Goal: Task Accomplishment & Management: Complete application form

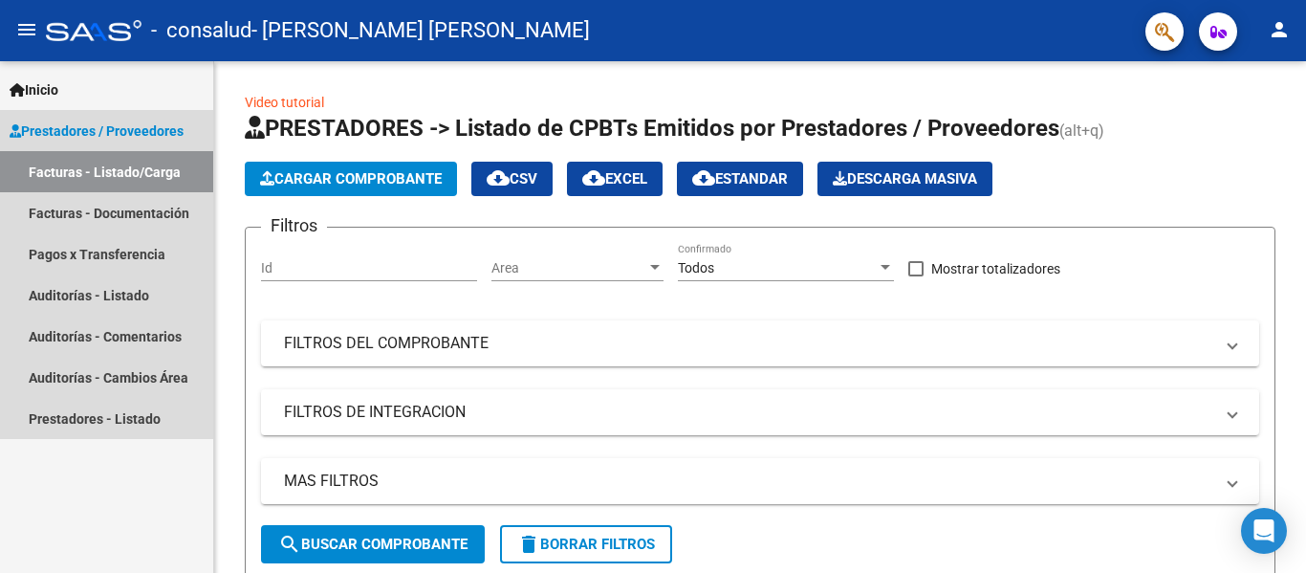
click at [151, 121] on span "Prestadores / Proveedores" at bounding box center [97, 131] width 174 height 21
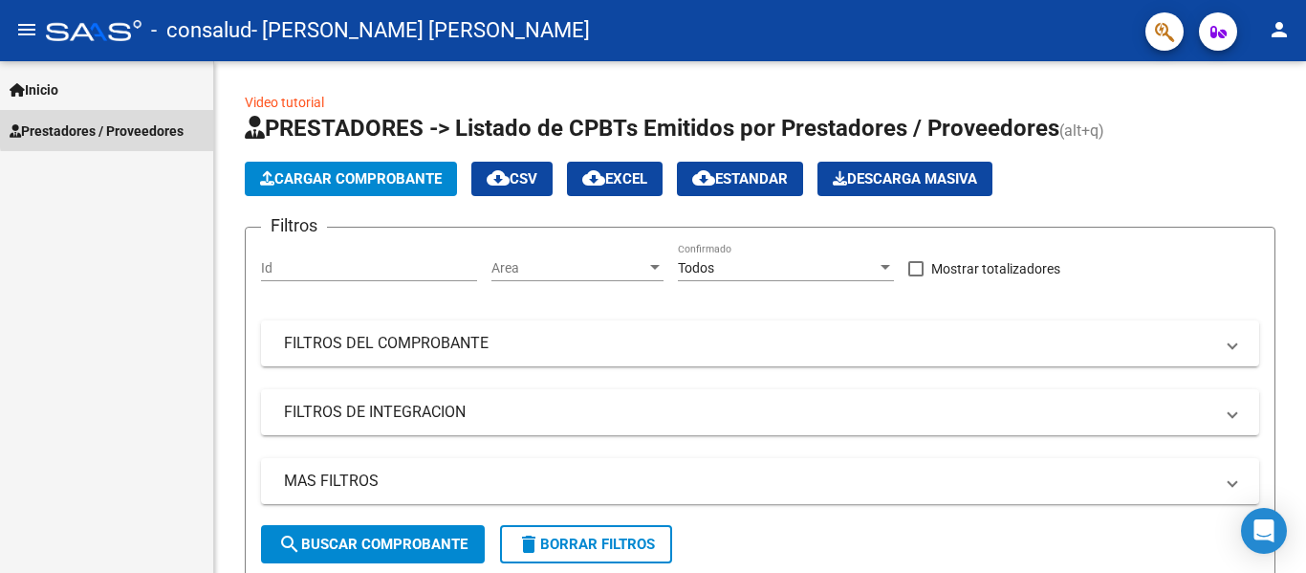
click at [154, 124] on span "Prestadores / Proveedores" at bounding box center [97, 131] width 174 height 21
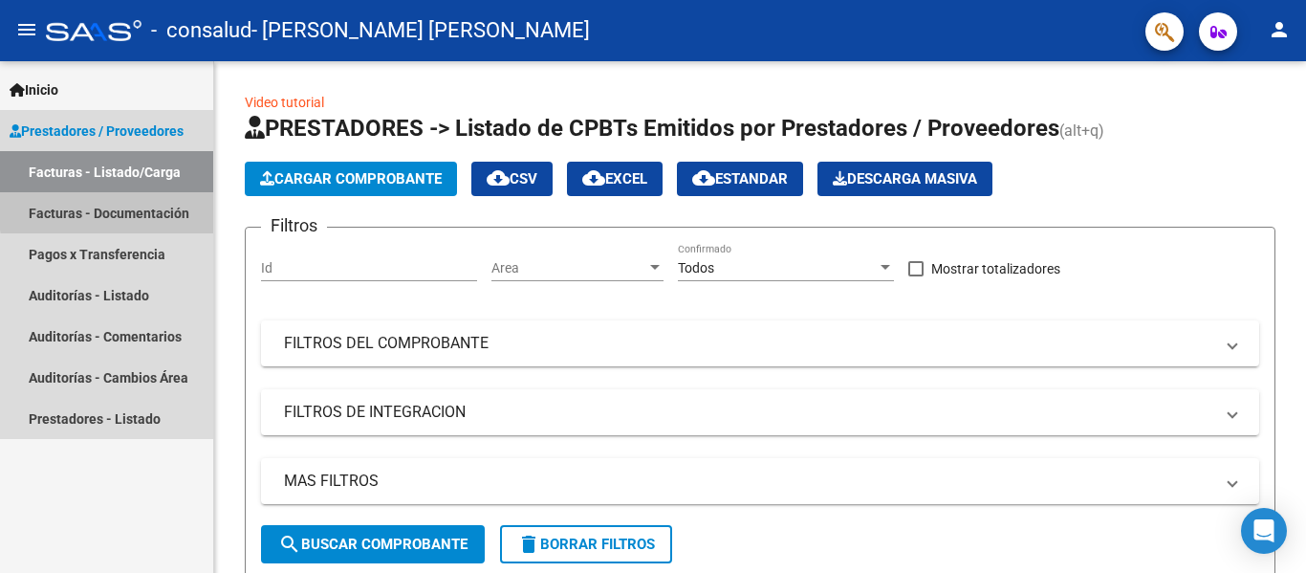
click at [147, 208] on link "Facturas - Documentación" at bounding box center [106, 212] width 213 height 41
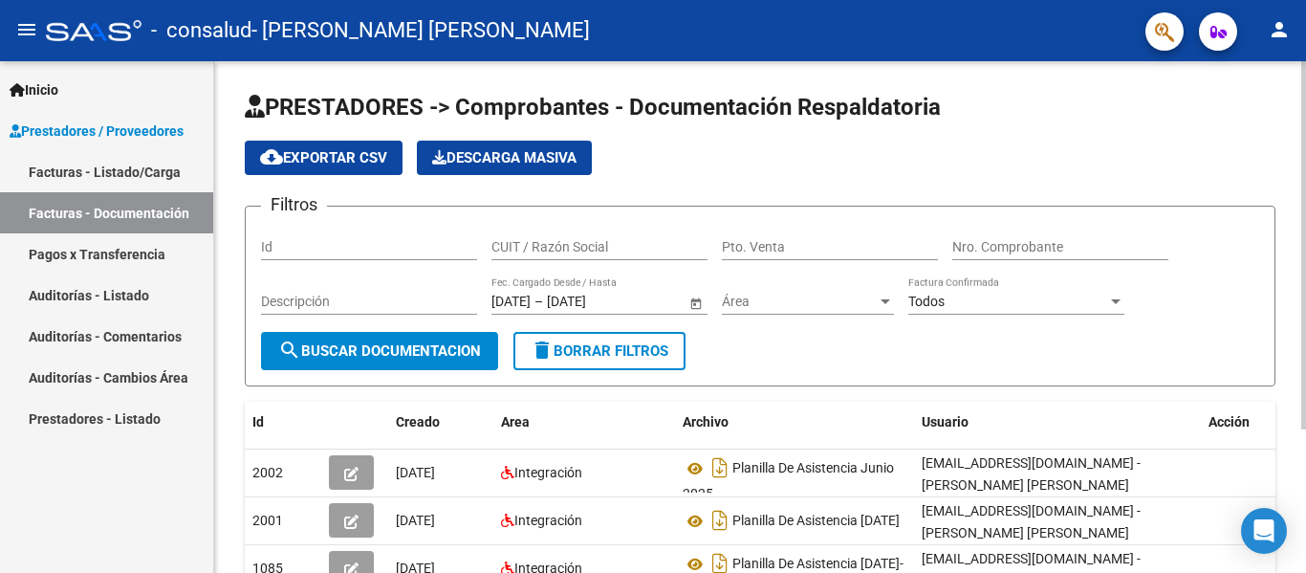
click at [845, 154] on div "cloud_download Exportar CSV Descarga Masiva" at bounding box center [760, 158] width 1031 height 34
click at [353, 349] on span "search Buscar Documentacion" at bounding box center [379, 350] width 203 height 17
click at [334, 156] on span "cloud_download Exportar CSV" at bounding box center [323, 157] width 127 height 17
click at [810, 162] on div "cloud_download Exportar CSV Descarga Masiva" at bounding box center [760, 158] width 1031 height 34
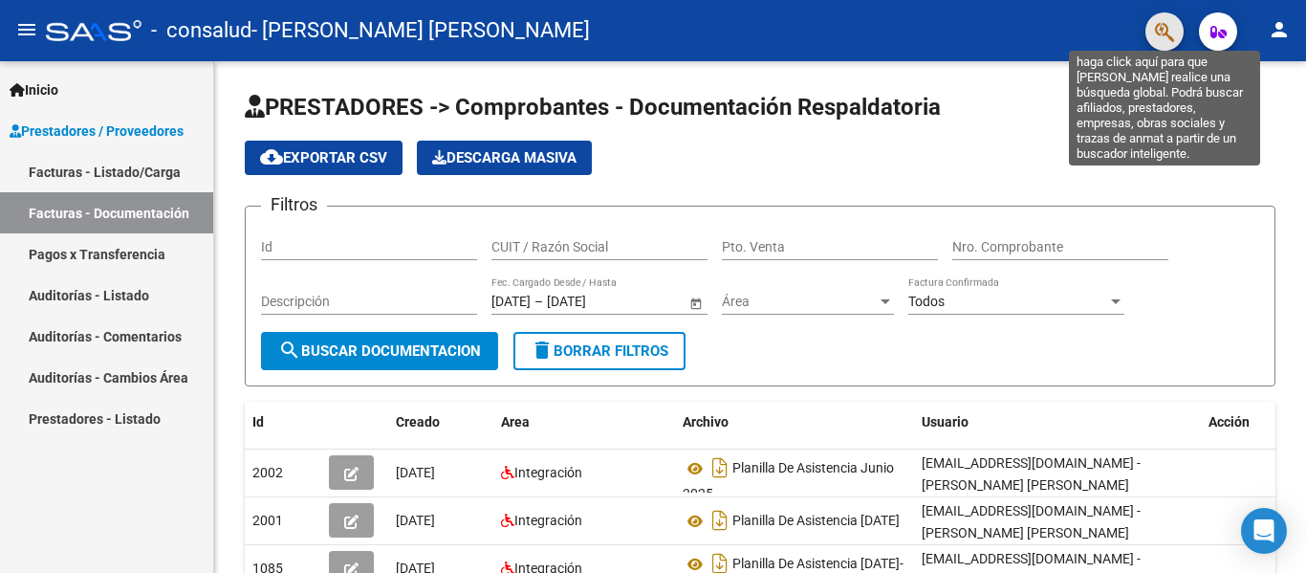
click at [1161, 34] on icon "button" at bounding box center [1164, 32] width 19 height 22
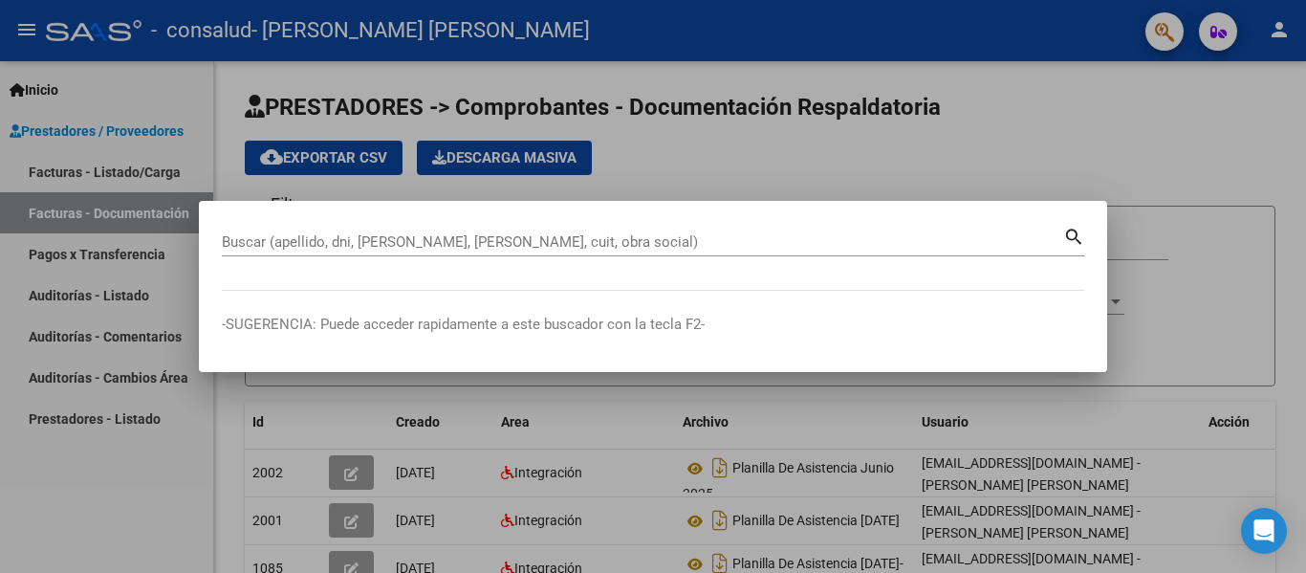
click at [937, 133] on div at bounding box center [653, 286] width 1306 height 573
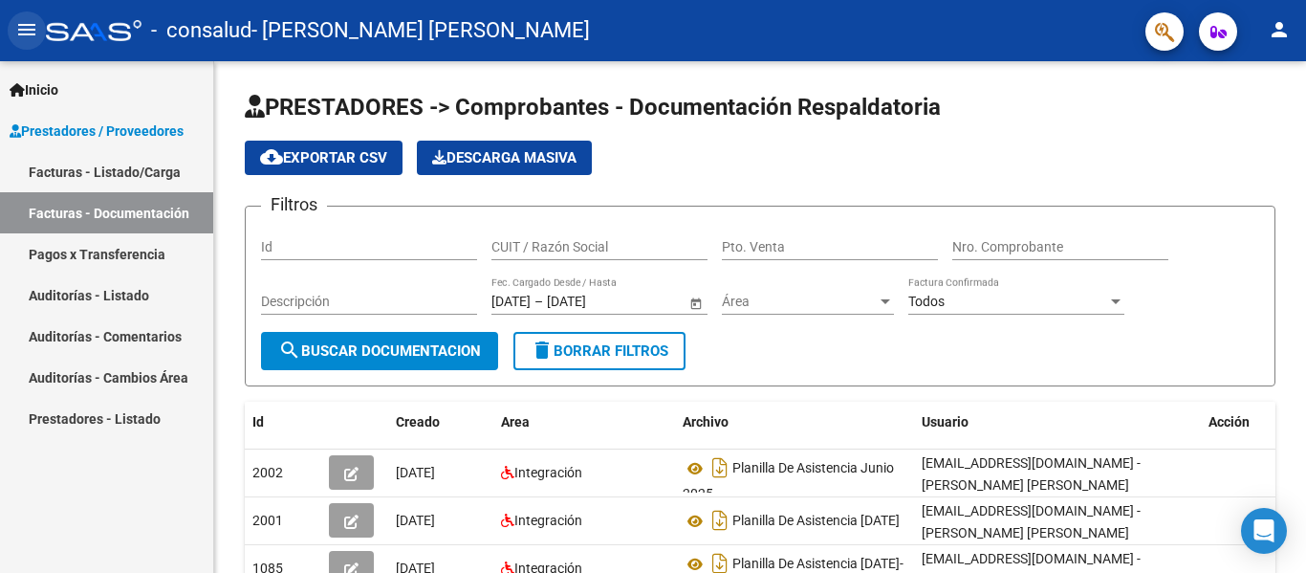
click at [17, 24] on mat-icon "menu" at bounding box center [26, 29] width 23 height 23
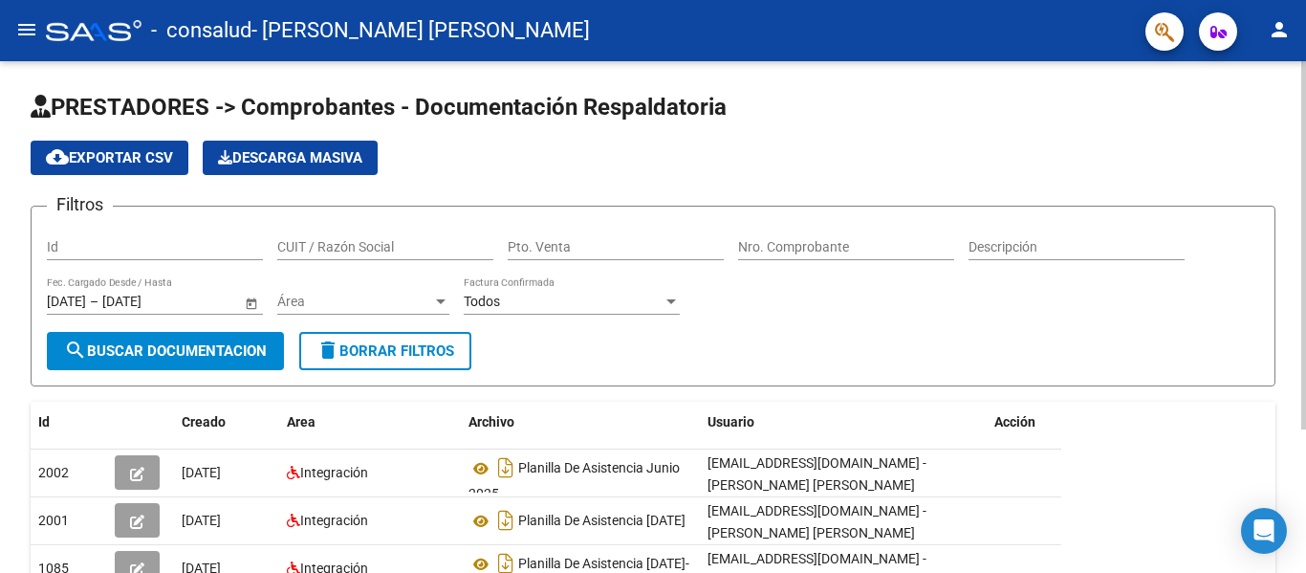
click at [649, 338] on form "Filtros Id CUIT / Razón Social Pto. Venta Nro. Comprobante Descripción 06/03/20…" at bounding box center [653, 296] width 1245 height 181
click at [550, 167] on div "cloud_download Exportar CSV Descarga Masiva" at bounding box center [653, 158] width 1245 height 34
click at [713, 155] on div "cloud_download Exportar CSV Descarga Masiva" at bounding box center [653, 158] width 1245 height 34
click at [555, 125] on app-list-header "PRESTADORES -> Comprobantes - Documentación Respaldatoria cloud_download Export…" at bounding box center [653, 239] width 1245 height 295
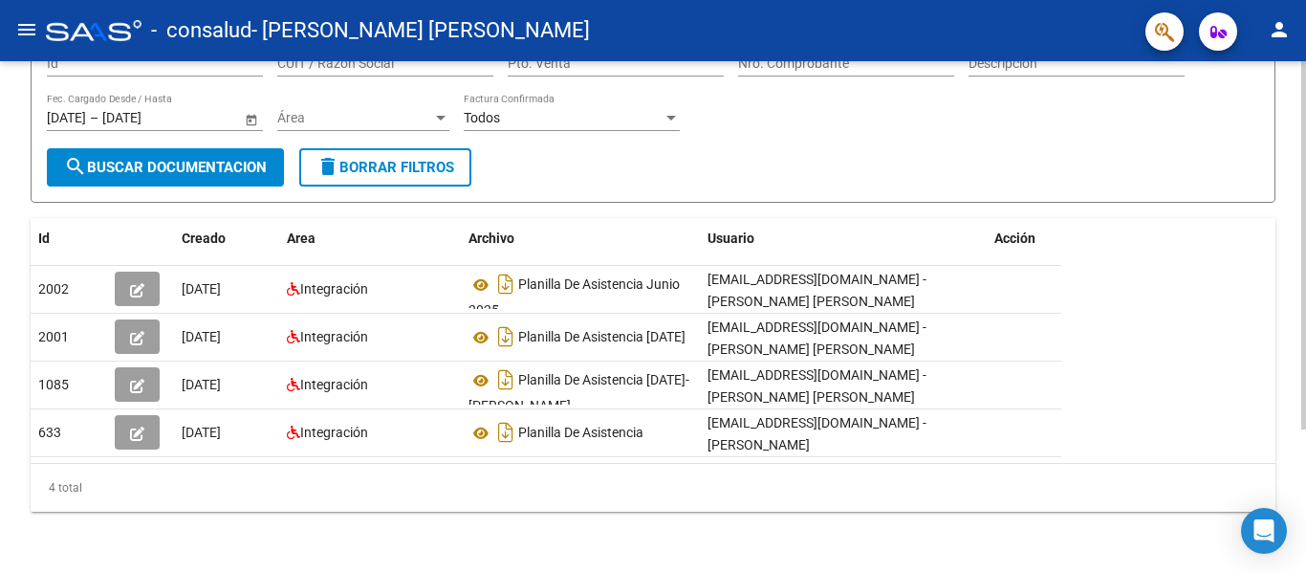
click at [660, 163] on form "Filtros Id CUIT / Razón Social Pto. Venta Nro. Comprobante Descripción 06/03/20…" at bounding box center [653, 112] width 1245 height 181
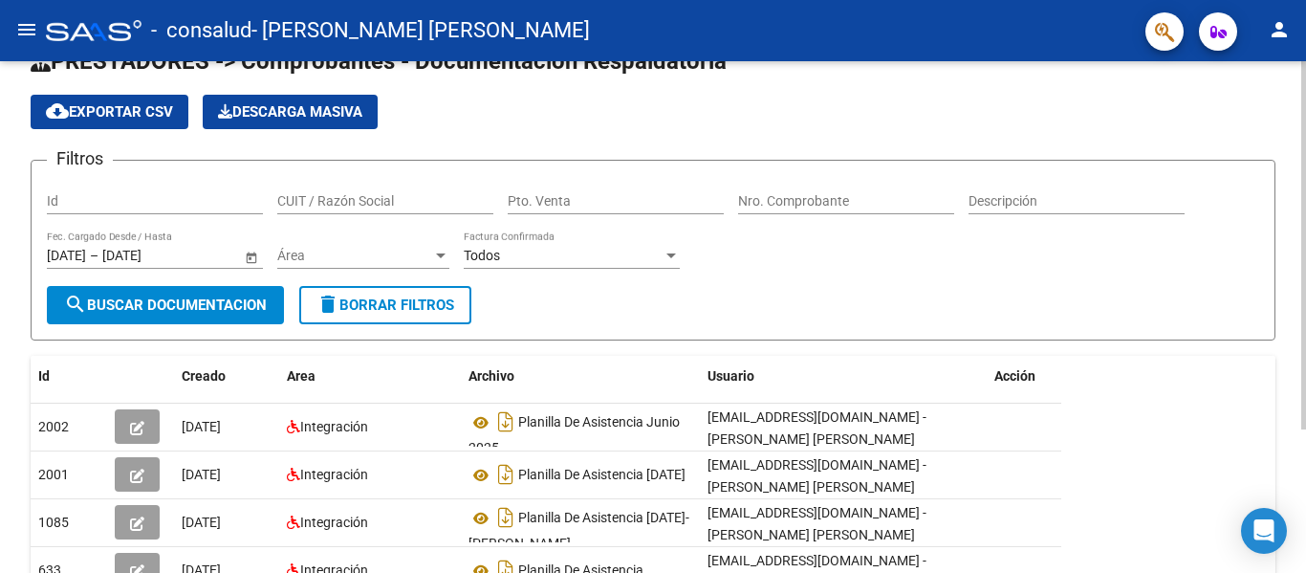
scroll to position [8, 0]
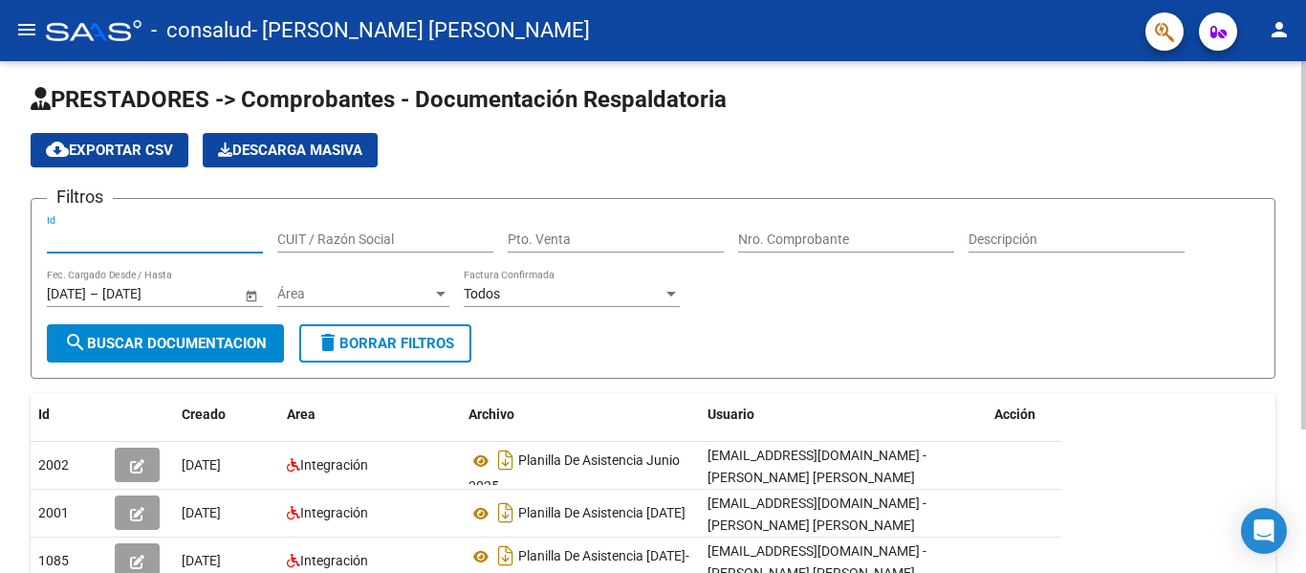
click at [170, 241] on input "Id" at bounding box center [155, 239] width 216 height 16
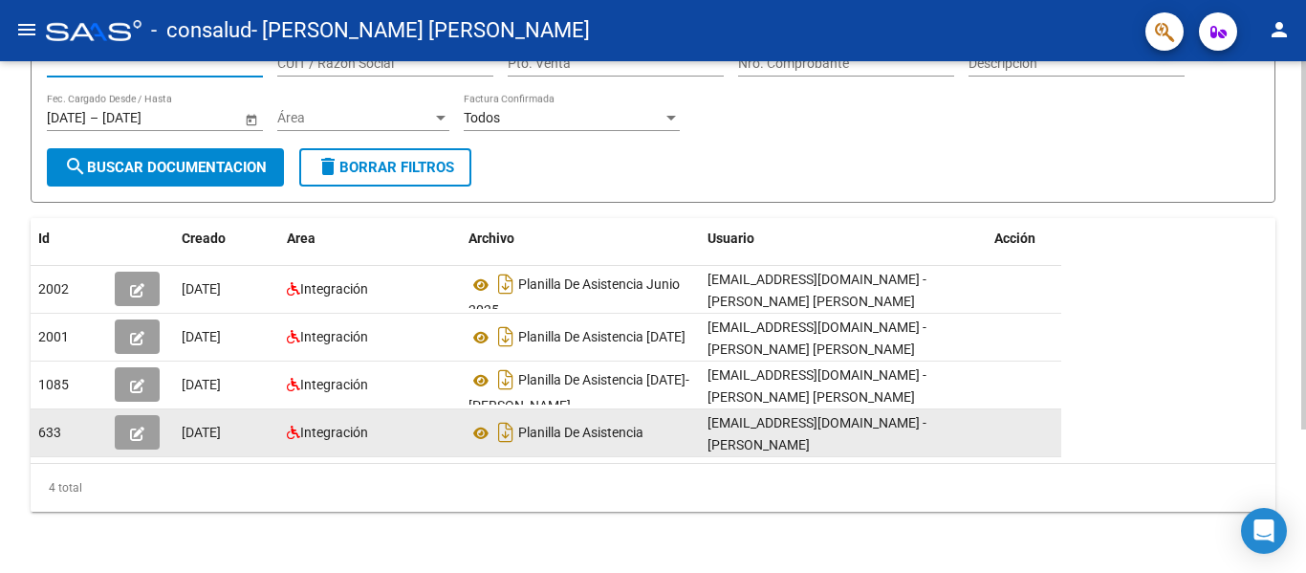
scroll to position [0, 4]
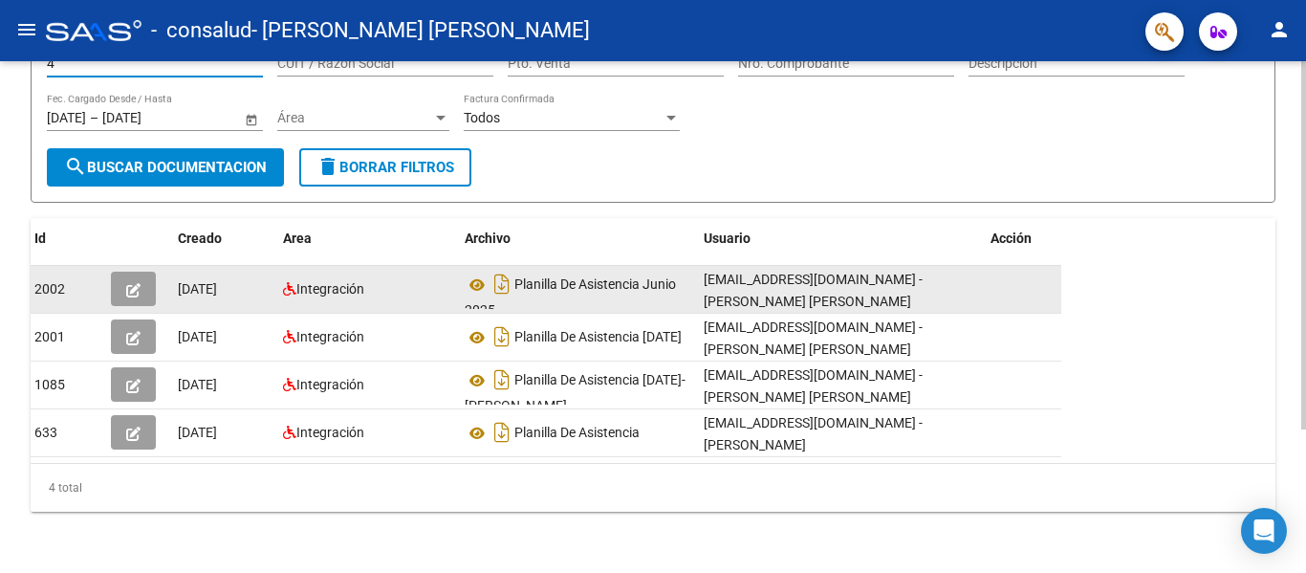
type input "5"
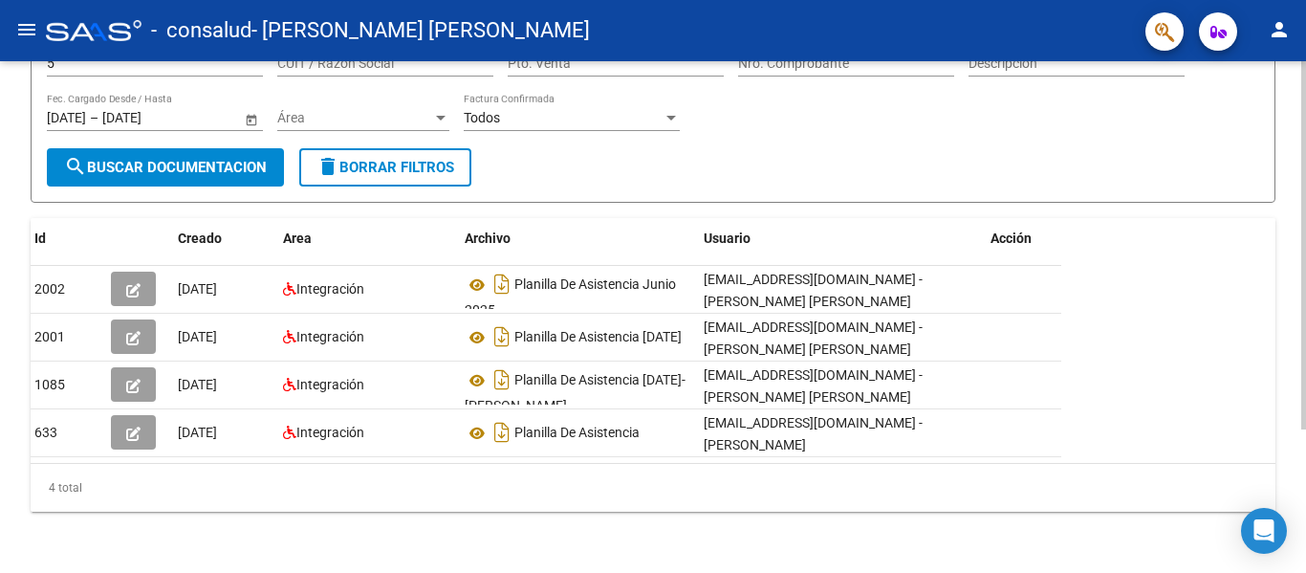
click at [1248, 292] on div "Id Creado Area Archivo Usuario Acción 2002 05/08/2025 Integración Planilla De A…" at bounding box center [653, 365] width 1245 height 294
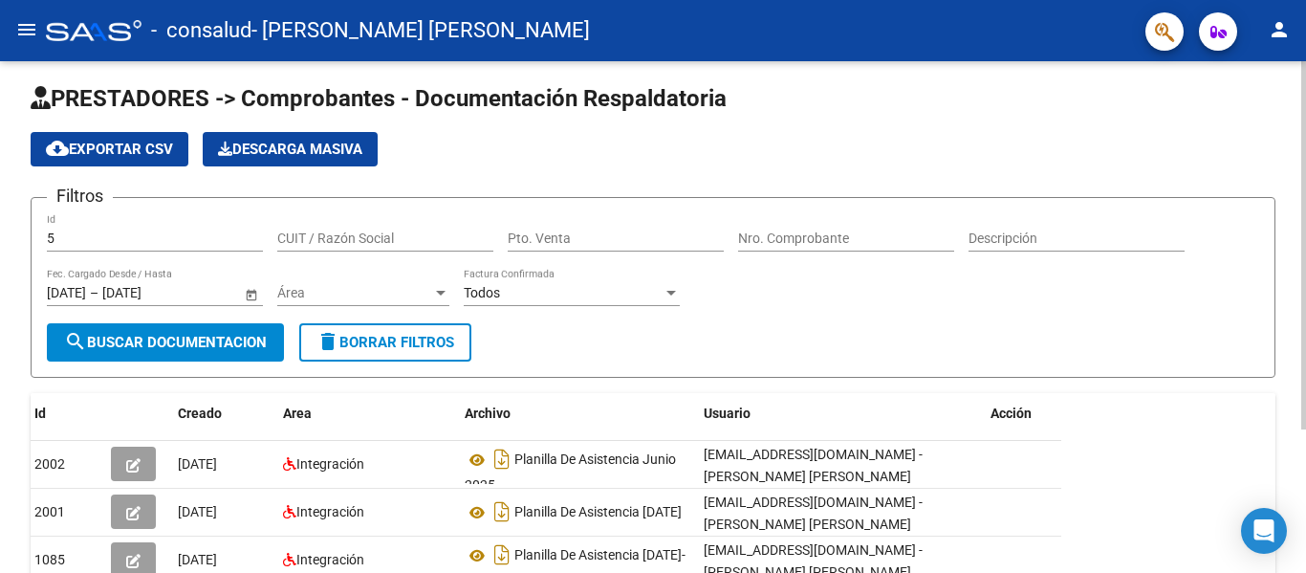
scroll to position [0, 0]
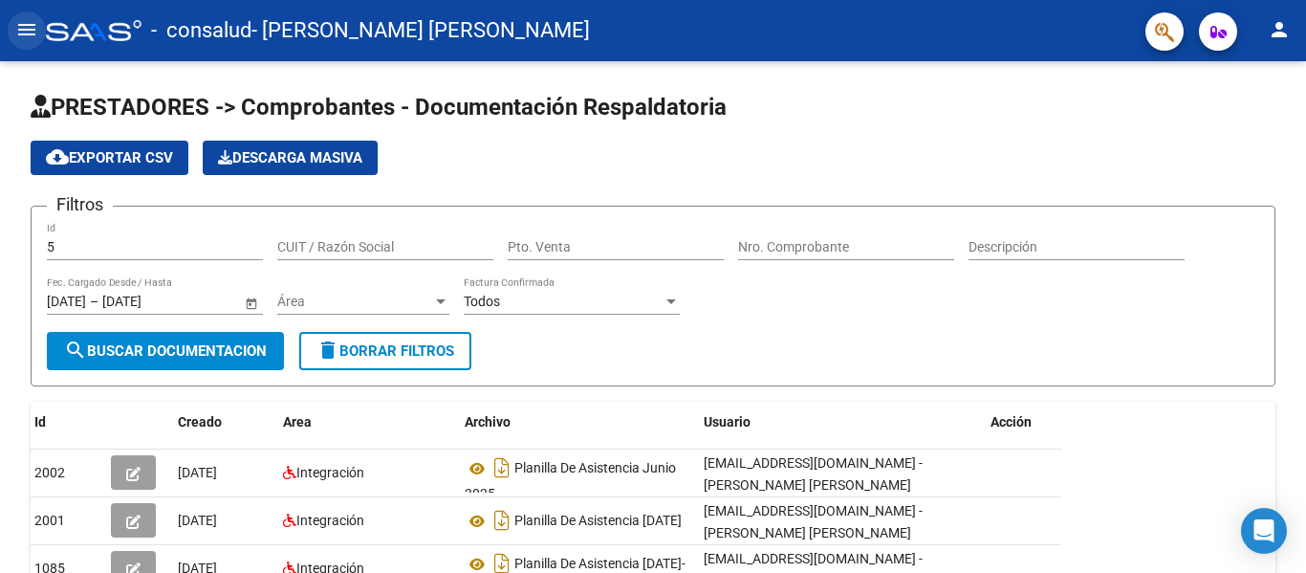
click at [25, 26] on mat-icon "menu" at bounding box center [26, 29] width 23 height 23
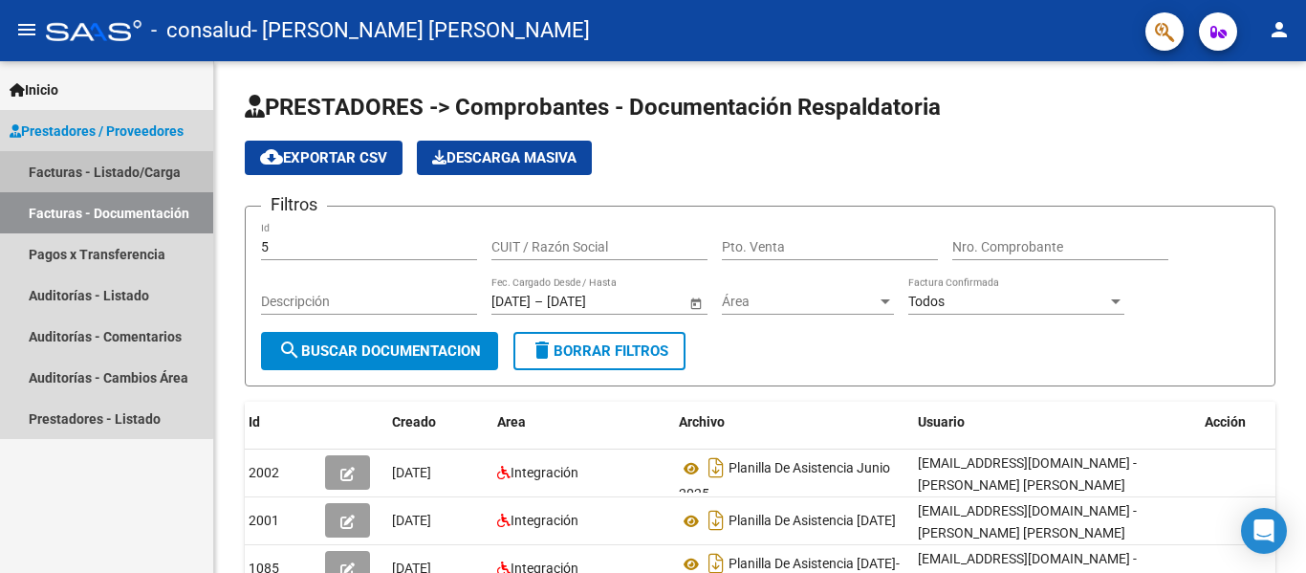
click at [104, 169] on link "Facturas - Listado/Carga" at bounding box center [106, 171] width 213 height 41
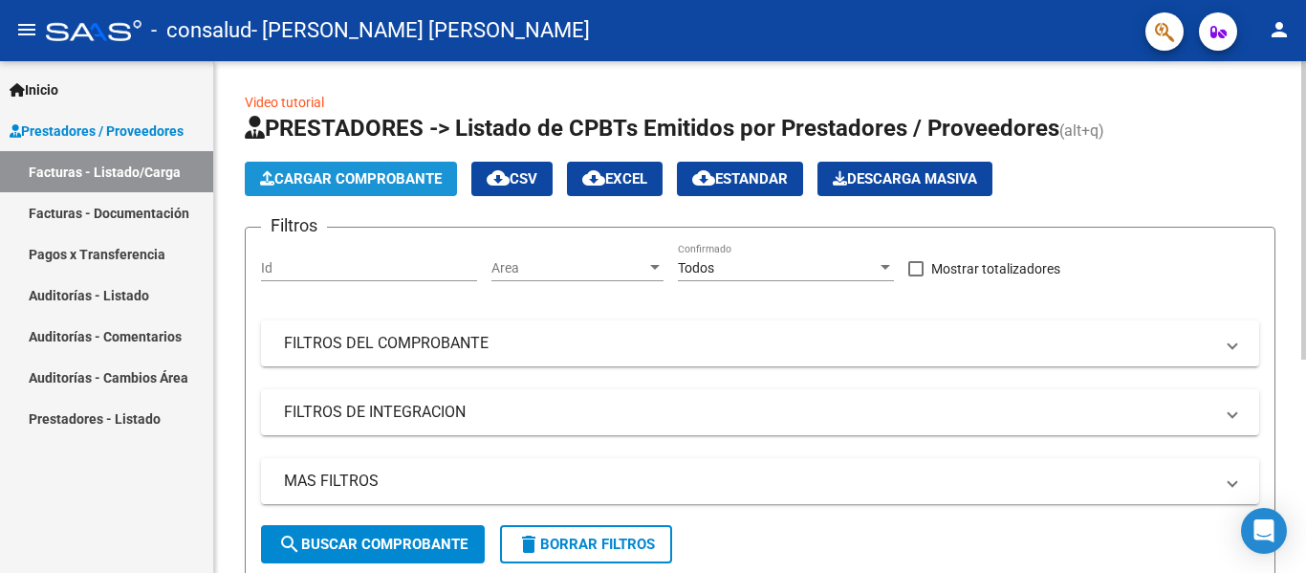
click at [354, 170] on span "Cargar Comprobante" at bounding box center [351, 178] width 182 height 17
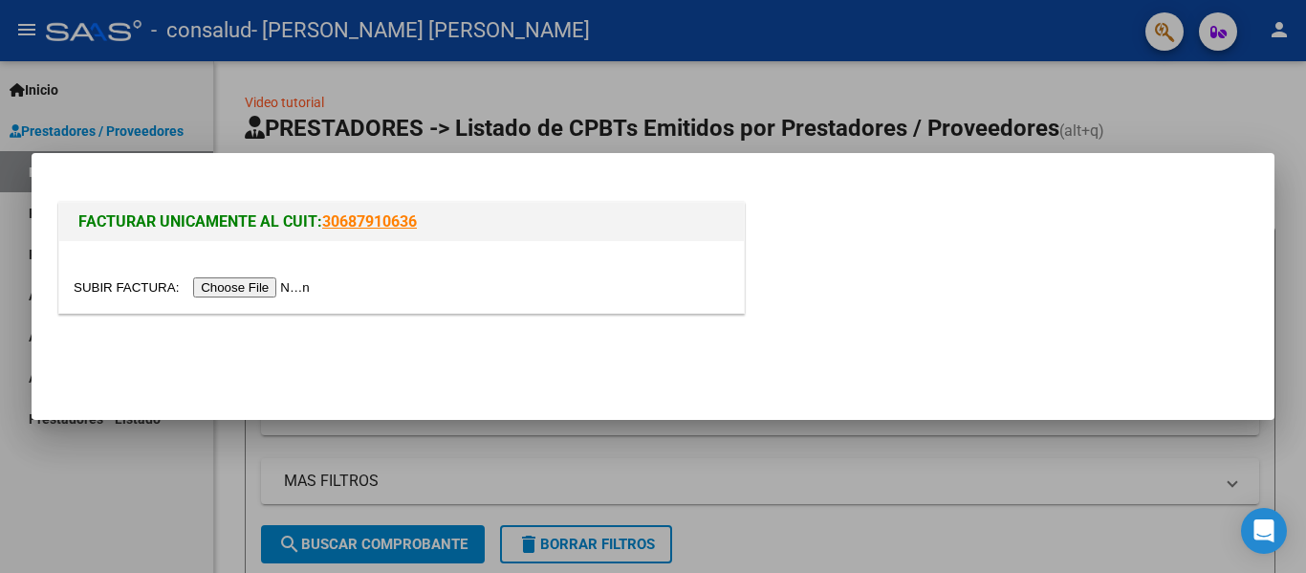
click at [287, 295] on input "file" at bounding box center [195, 287] width 242 height 20
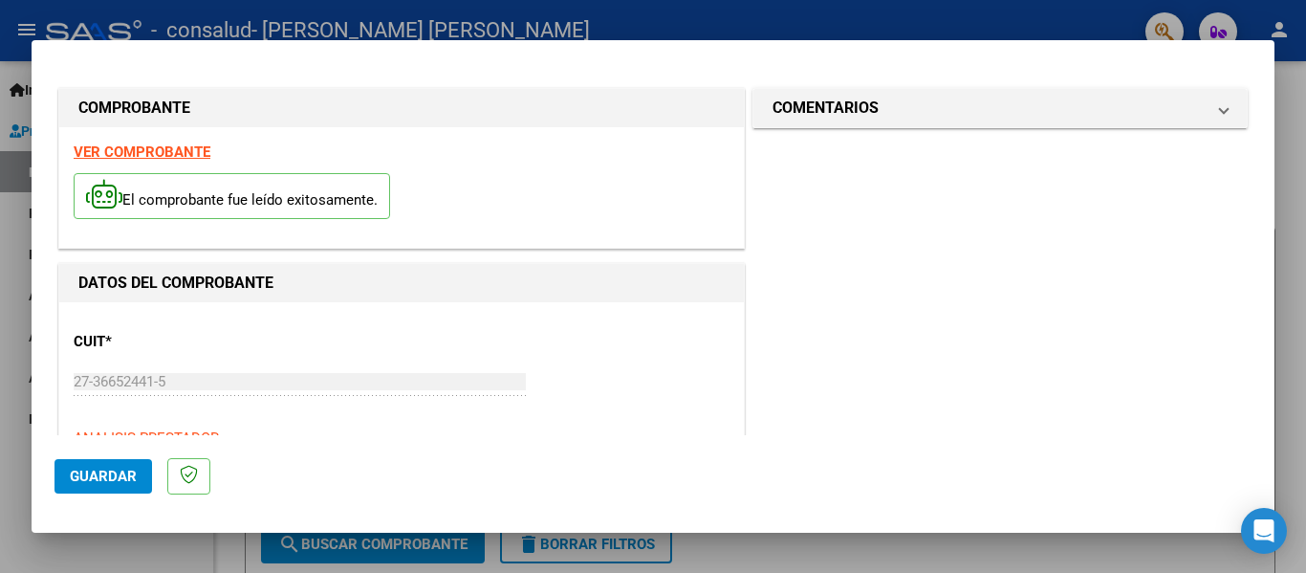
click at [1250, 108] on mat-dialog-content "COMPROBANTE VER COMPROBANTE El comprobante fue leído exitosamente. DATOS DEL CO…" at bounding box center [653, 249] width 1243 height 372
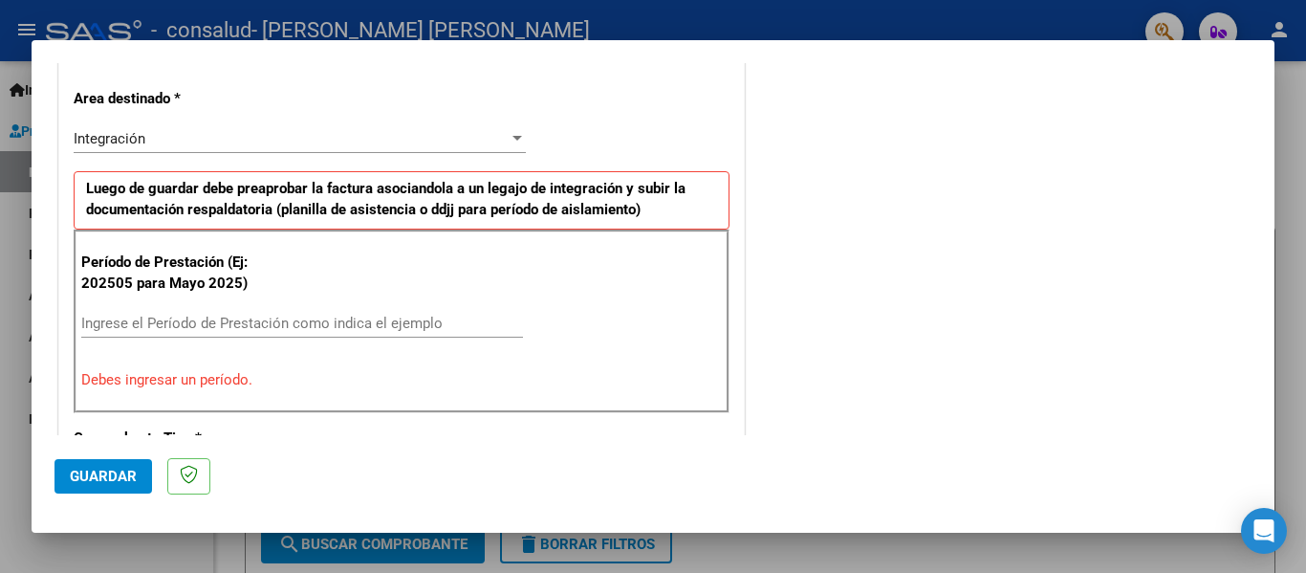
scroll to position [443, 0]
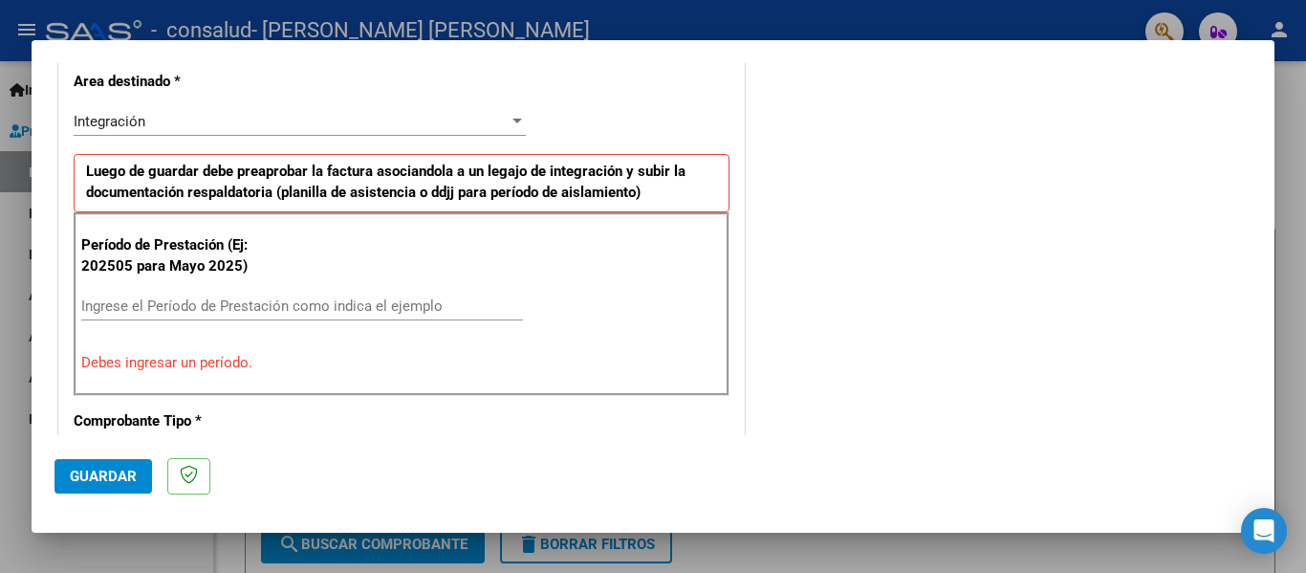
click at [927, 187] on div "COMENTARIOS Comentarios del Prestador / Gerenciador:" at bounding box center [1000, 497] width 503 height 1712
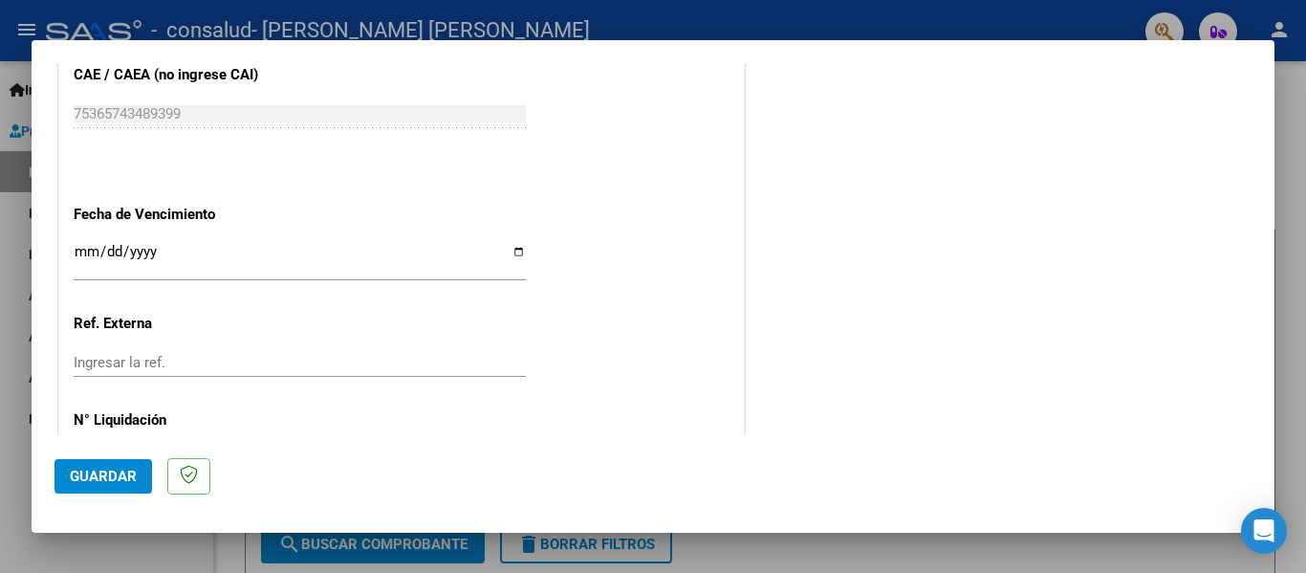
scroll to position [1324, 0]
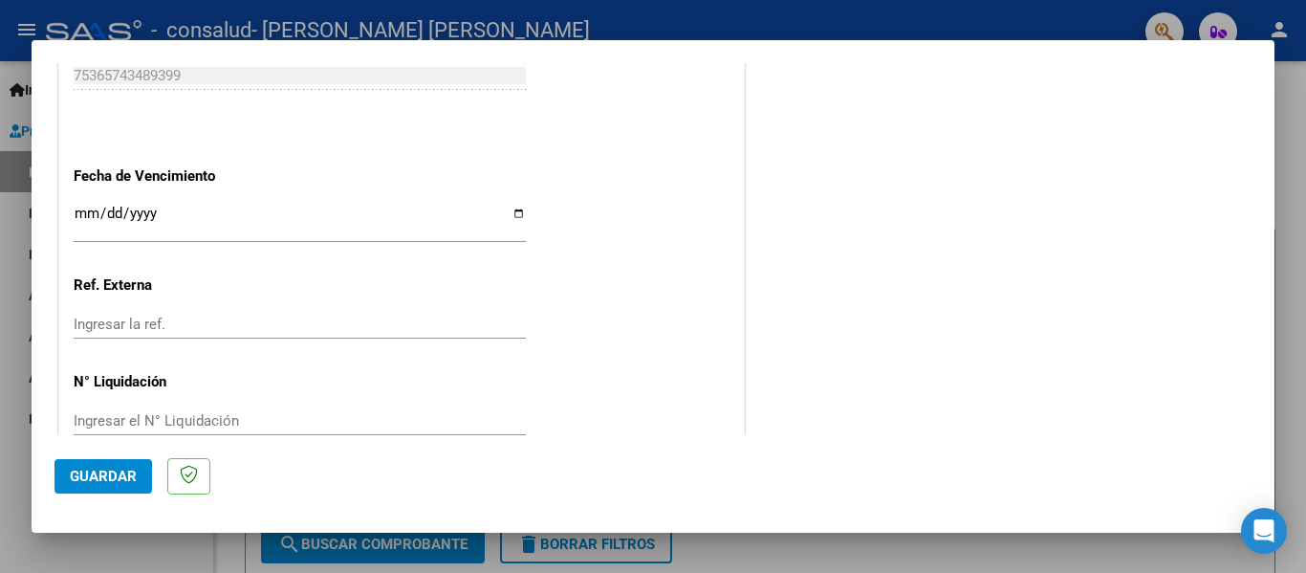
click at [1195, 493] on mat-dialog-actions "Guardar" at bounding box center [653, 473] width 1197 height 76
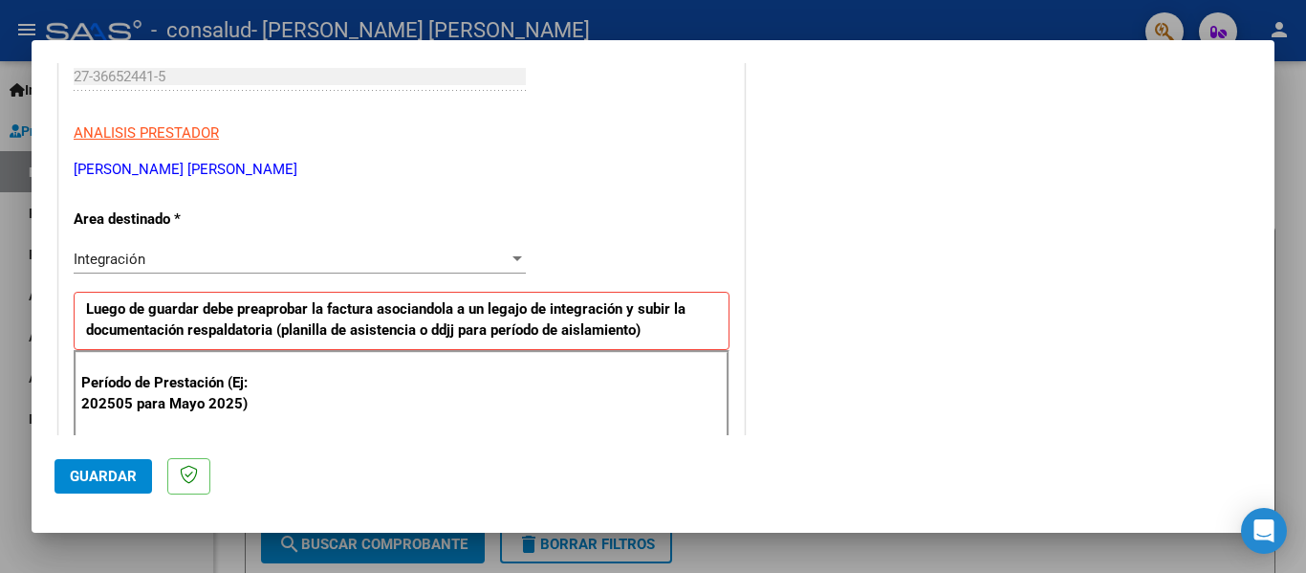
scroll to position [306, 0]
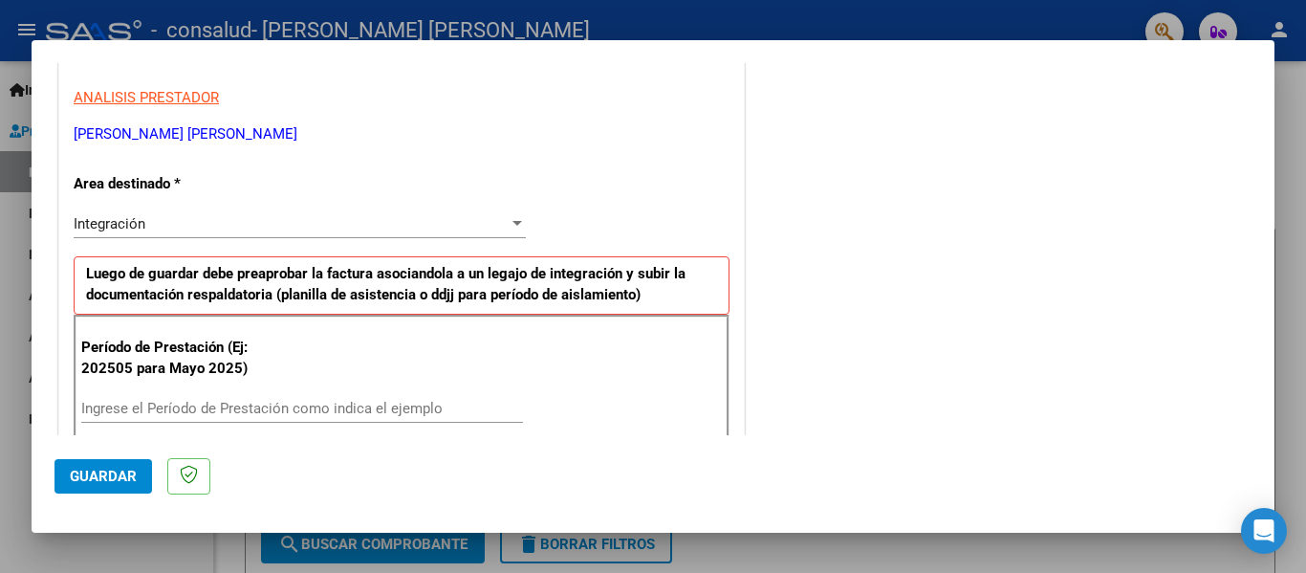
scroll to position [350, 0]
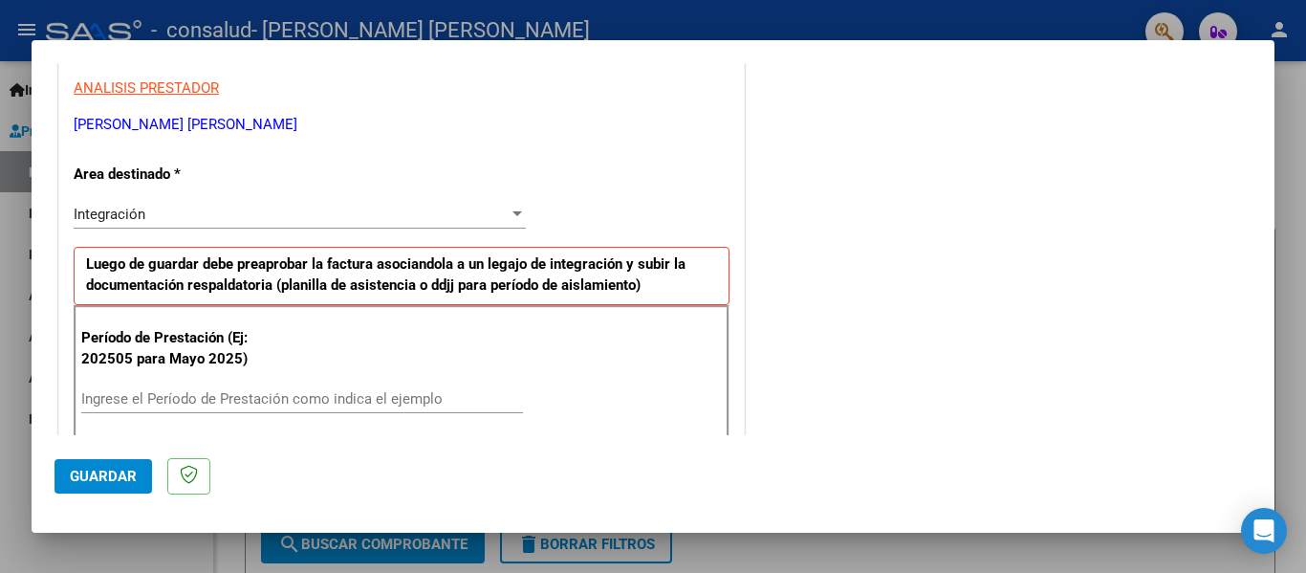
click at [449, 223] on div "Integración Seleccionar Area" at bounding box center [300, 214] width 452 height 29
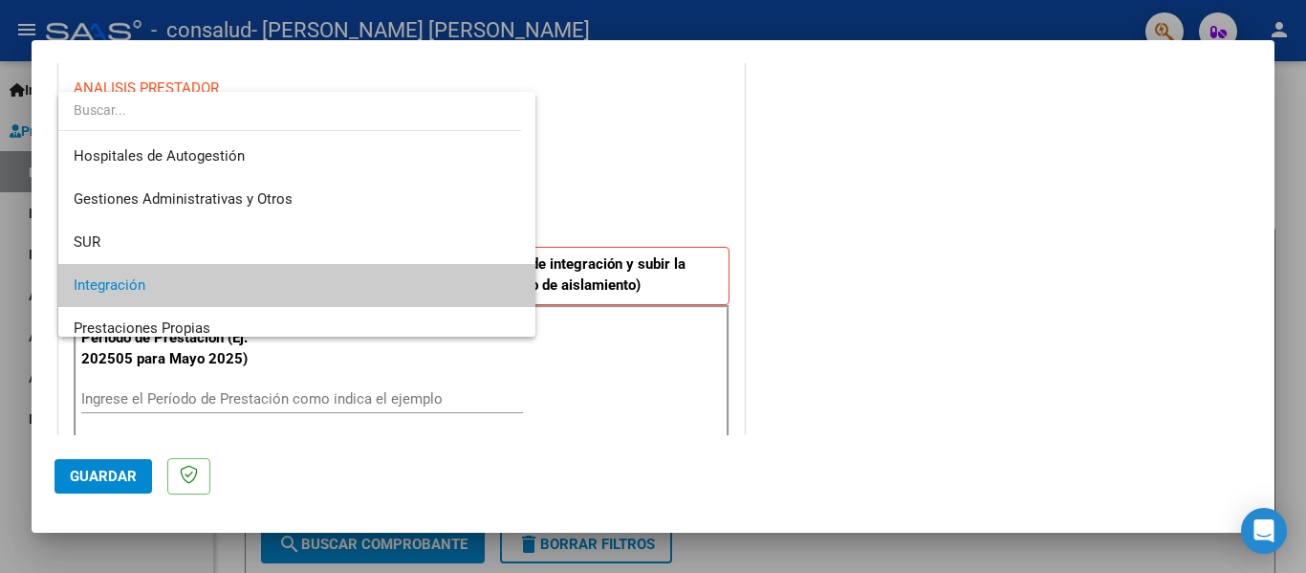
scroll to position [72, 0]
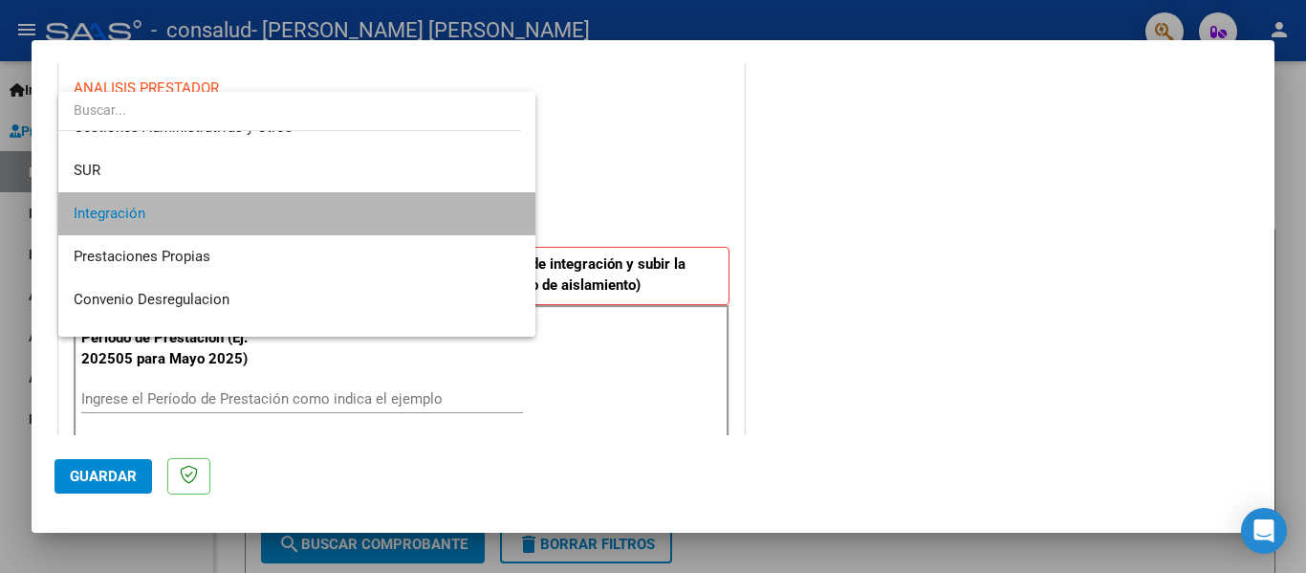
click at [449, 223] on span "Integración" at bounding box center [297, 213] width 447 height 43
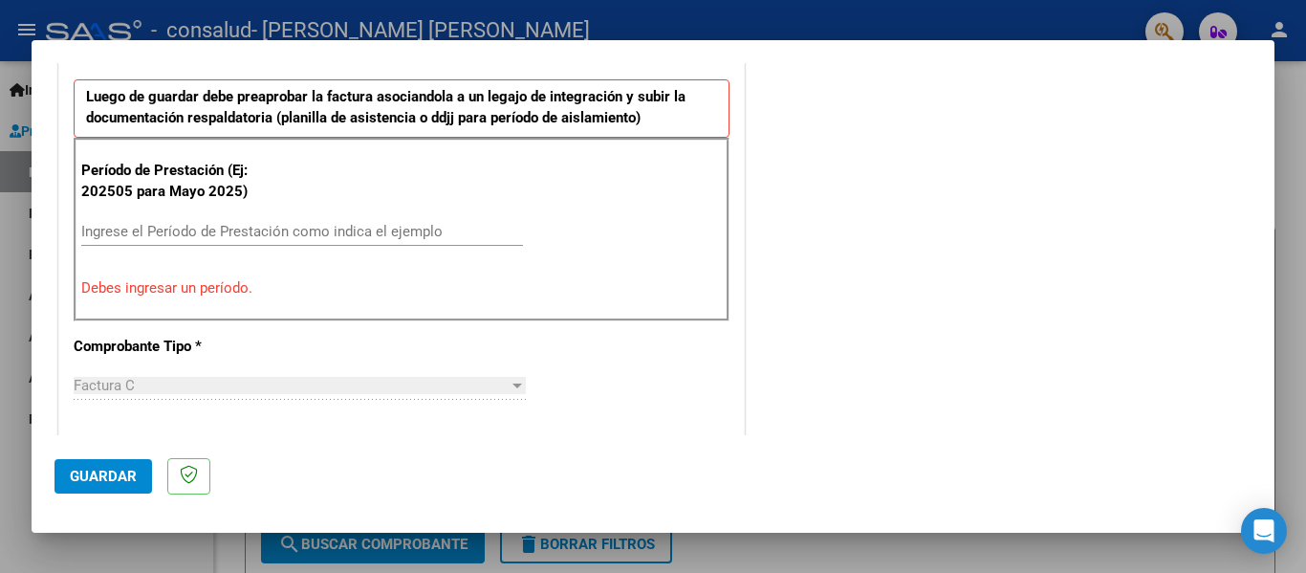
scroll to position [532, 0]
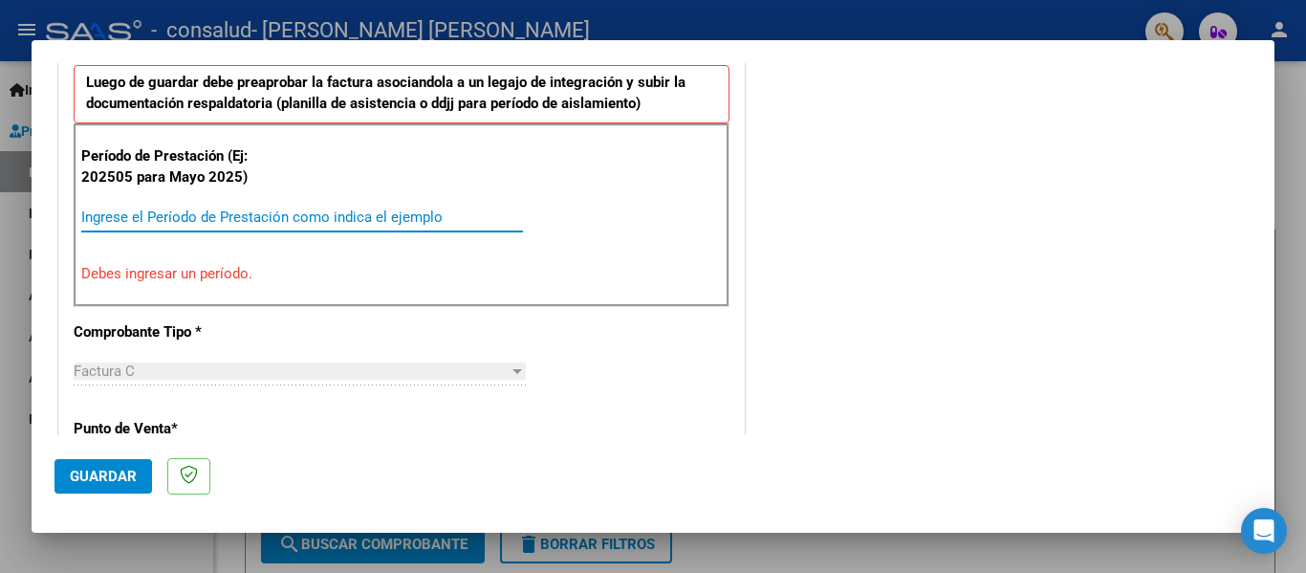
click at [249, 208] on input "Ingrese el Período de Prestación como indica el ejemplo" at bounding box center [302, 216] width 442 height 17
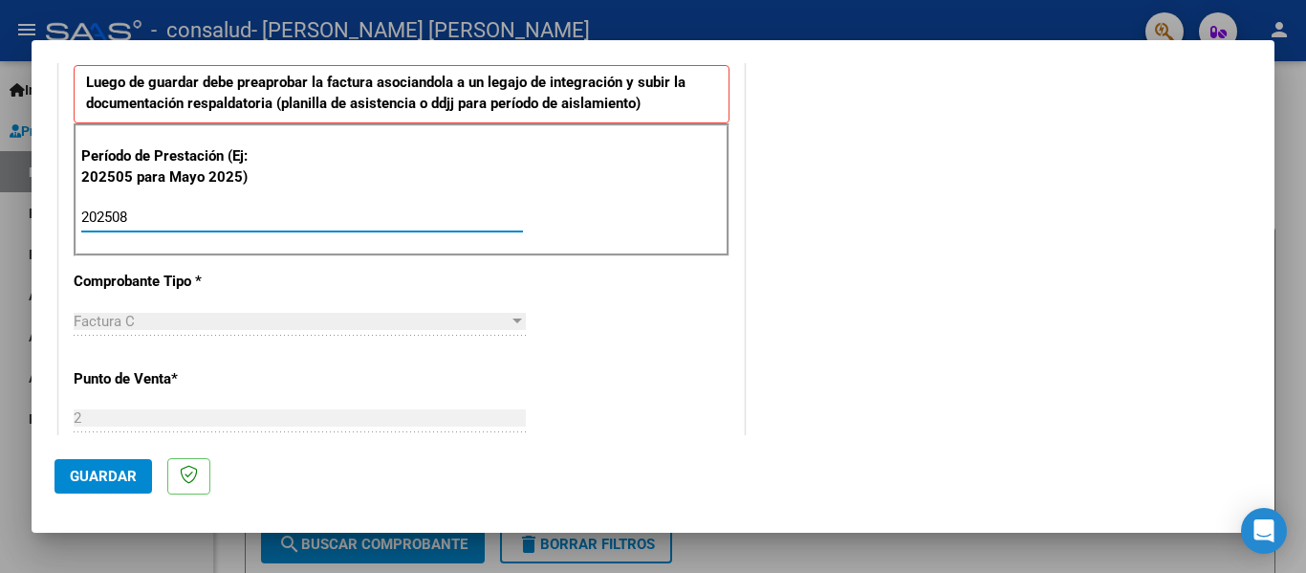
type input "202508"
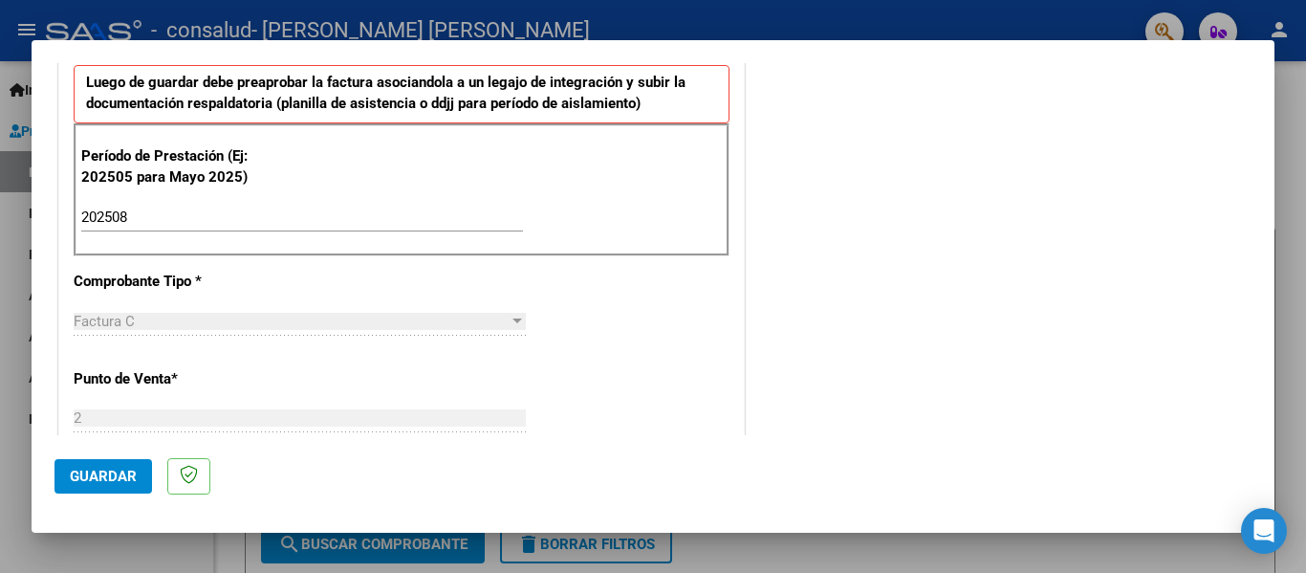
click at [817, 360] on div "COMENTARIOS Comentarios del Prestador / Gerenciador:" at bounding box center [1000, 383] width 503 height 1662
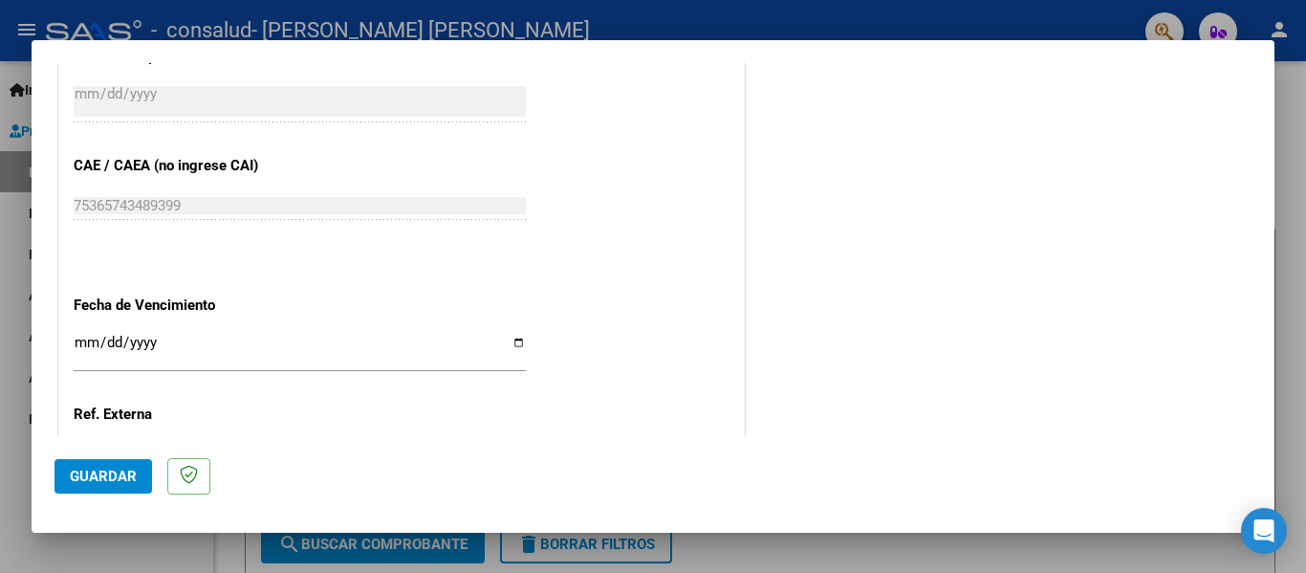
scroll to position [1311, 0]
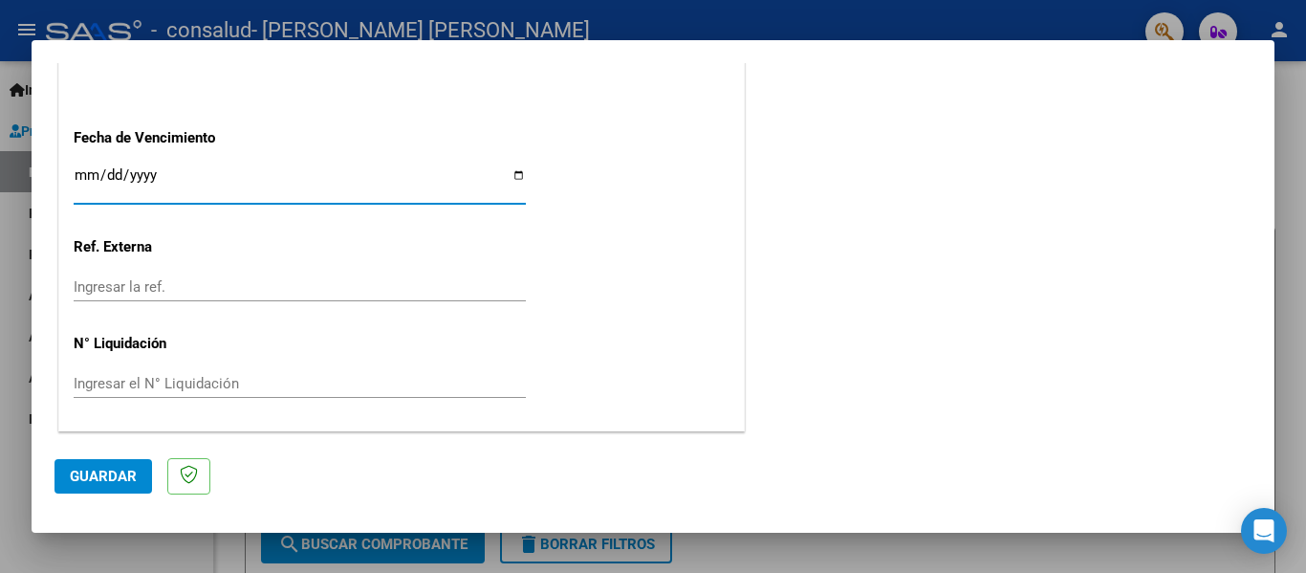
click at [512, 172] on input "Ingresar la fecha" at bounding box center [300, 182] width 452 height 31
click at [513, 173] on input "2025-09-19" at bounding box center [300, 182] width 452 height 31
type input "[DATE]"
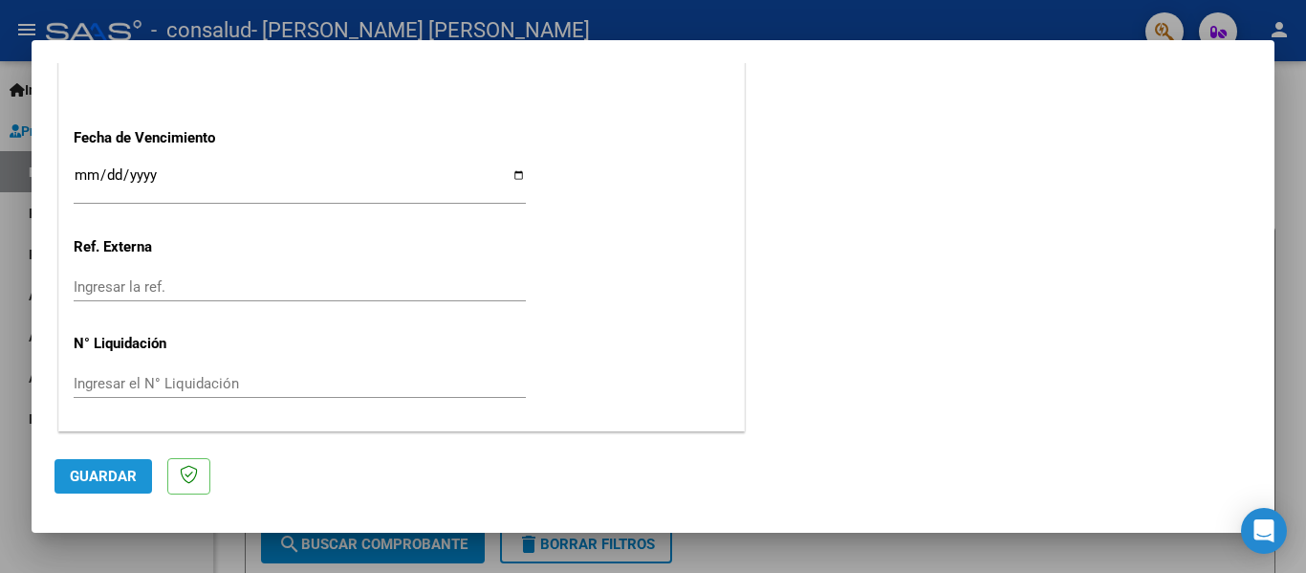
click at [123, 473] on span "Guardar" at bounding box center [103, 476] width 67 height 17
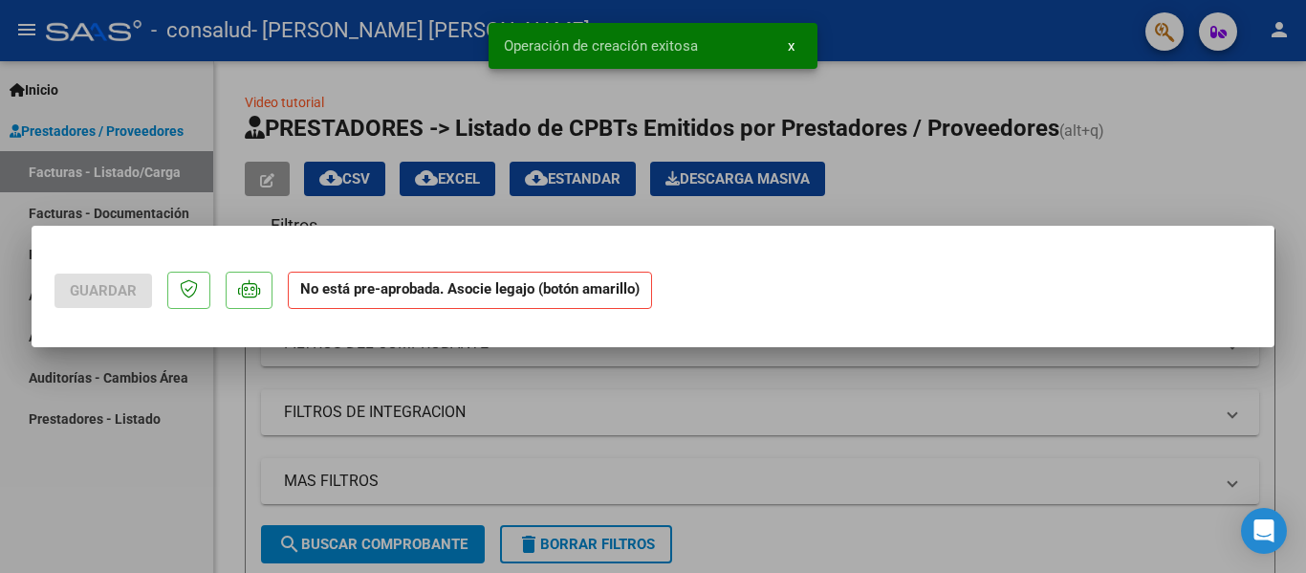
scroll to position [0, 0]
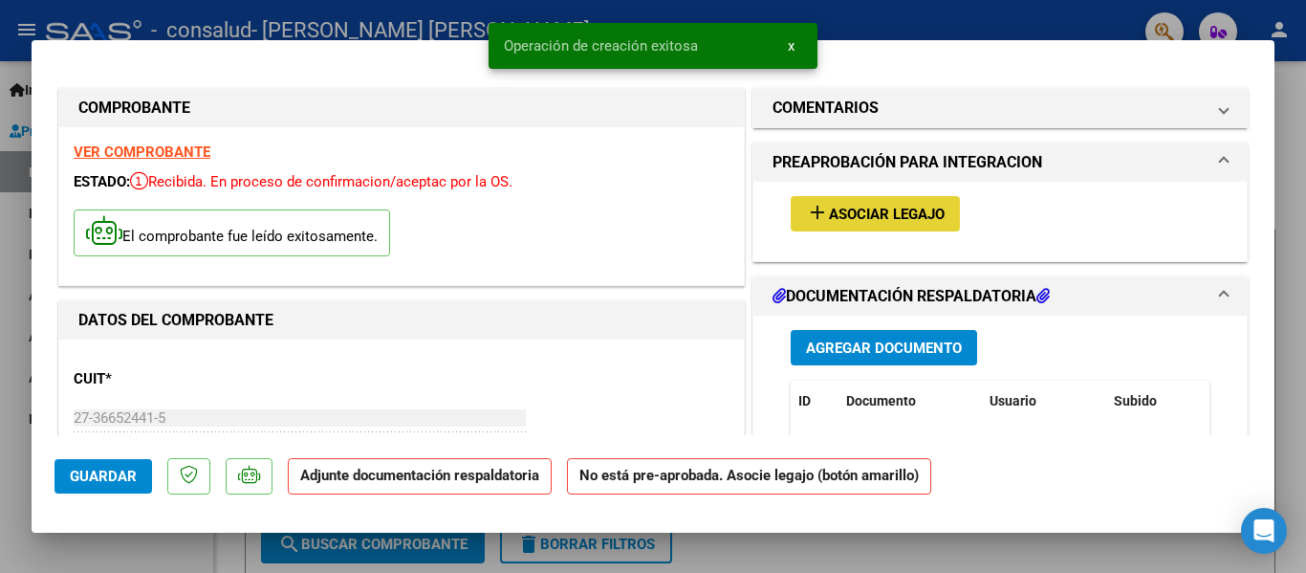
click at [812, 211] on mat-icon "add" at bounding box center [817, 212] width 23 height 23
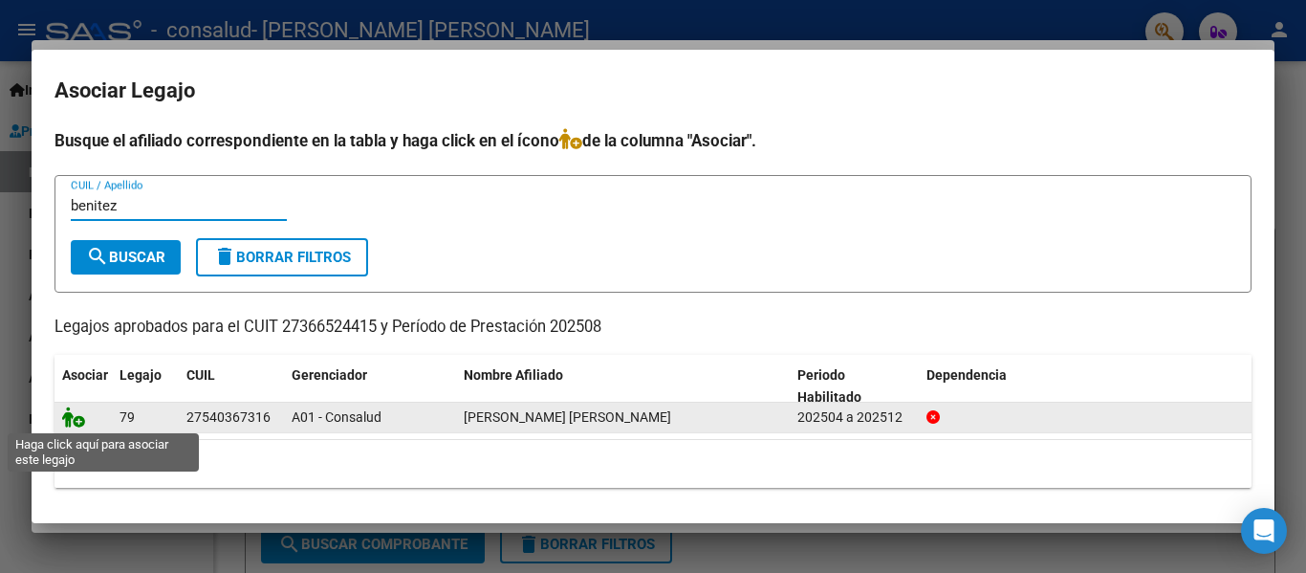
type input "benitez"
click at [73, 426] on icon at bounding box center [73, 416] width 23 height 21
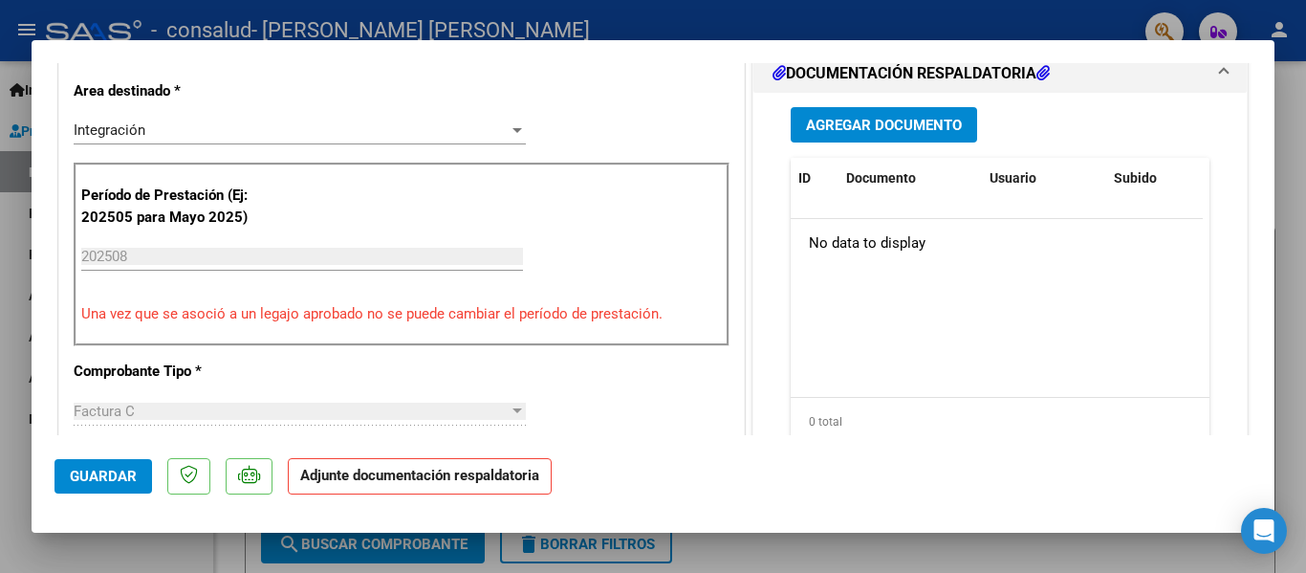
scroll to position [451, 0]
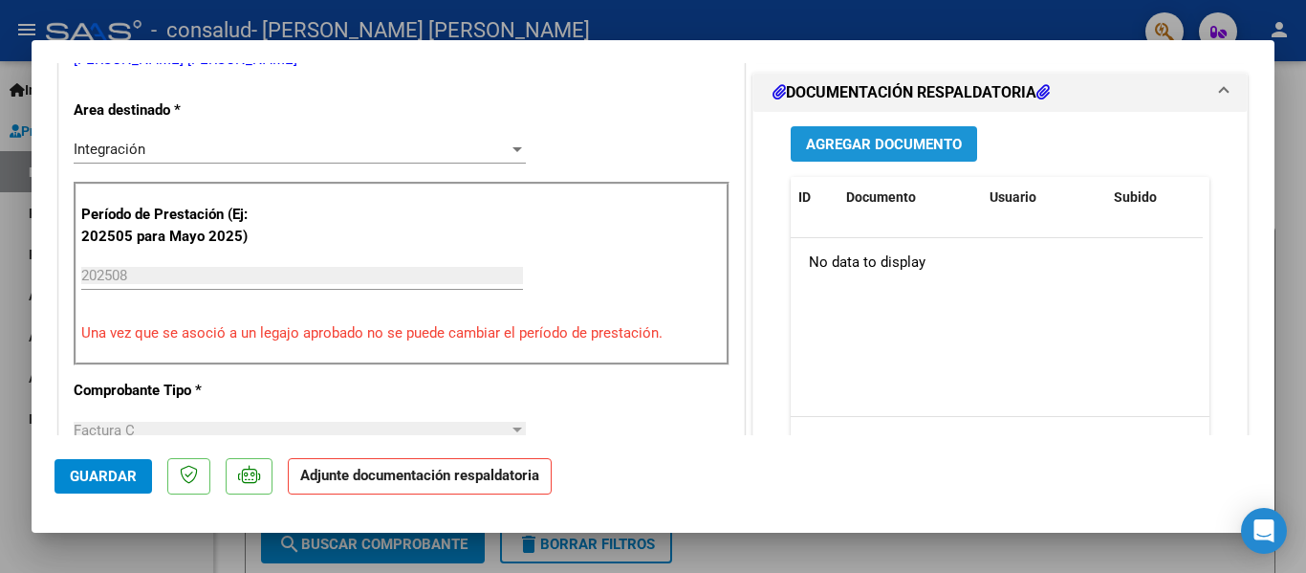
click at [880, 138] on span "Agregar Documento" at bounding box center [884, 144] width 156 height 17
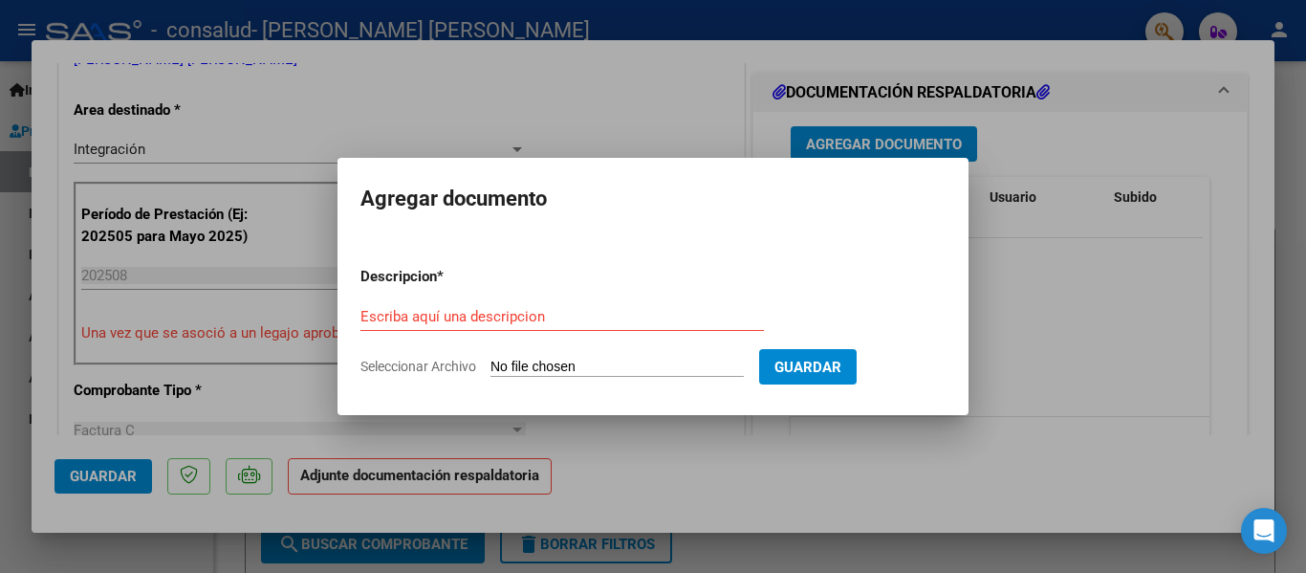
click at [667, 367] on input "Seleccionar Archivo" at bounding box center [617, 368] width 253 height 18
type input "C:\fakepath\Planilla de asistencia Benitez M. Agosto 2025.pdf"
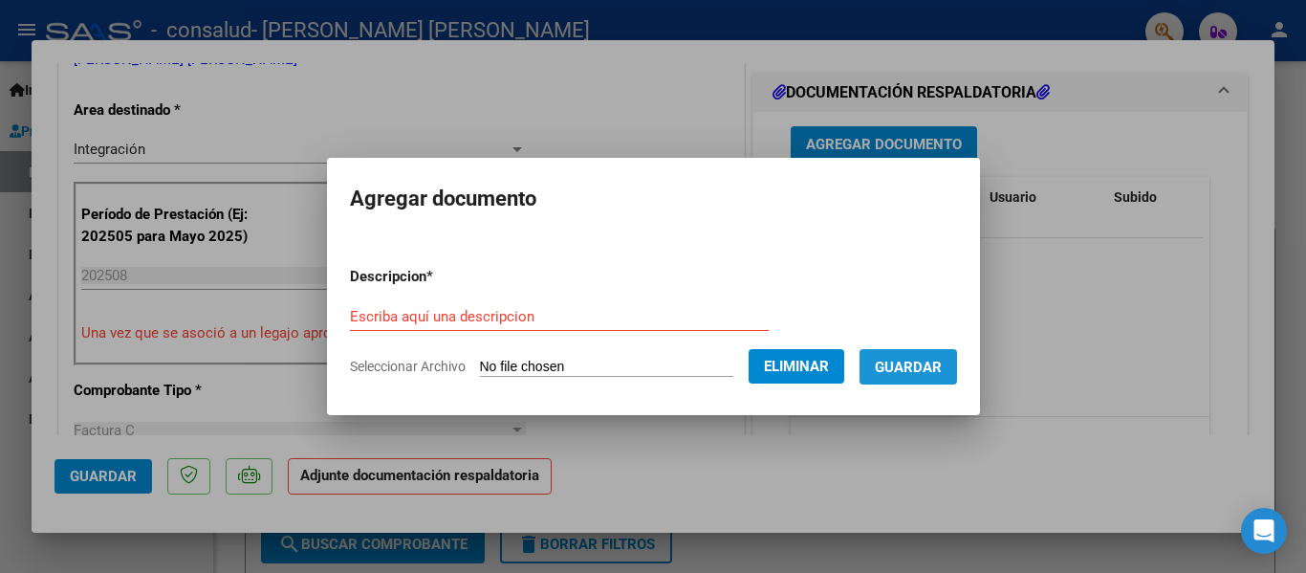
click at [942, 362] on span "Guardar" at bounding box center [908, 367] width 67 height 17
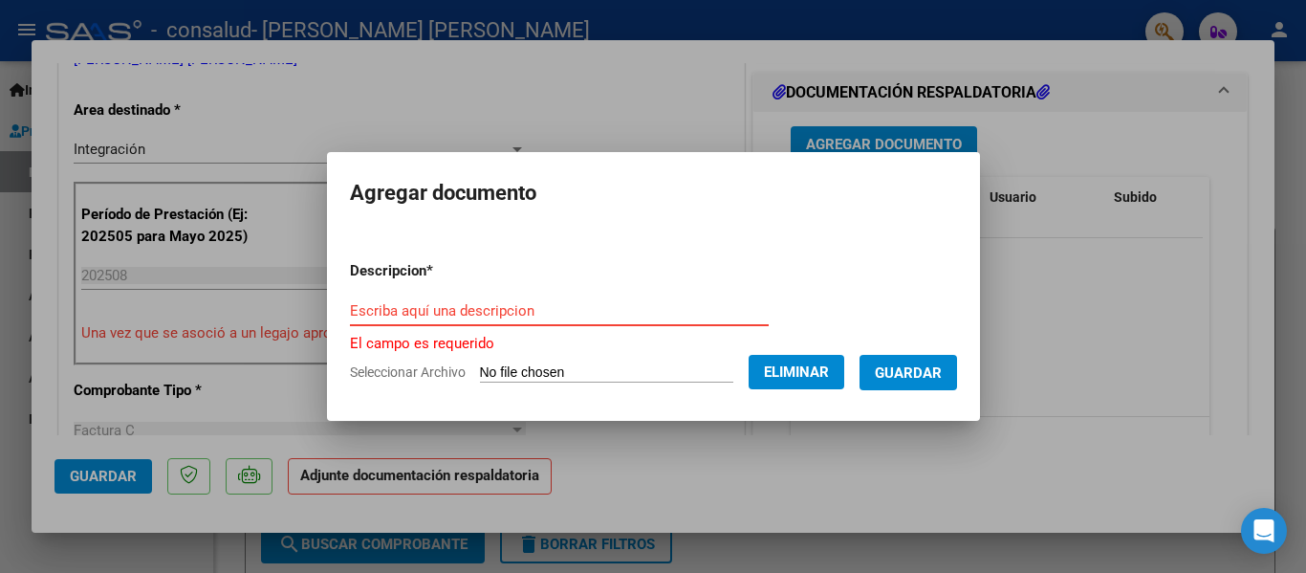
click at [623, 311] on input "Escriba aquí una descripcion" at bounding box center [559, 310] width 419 height 17
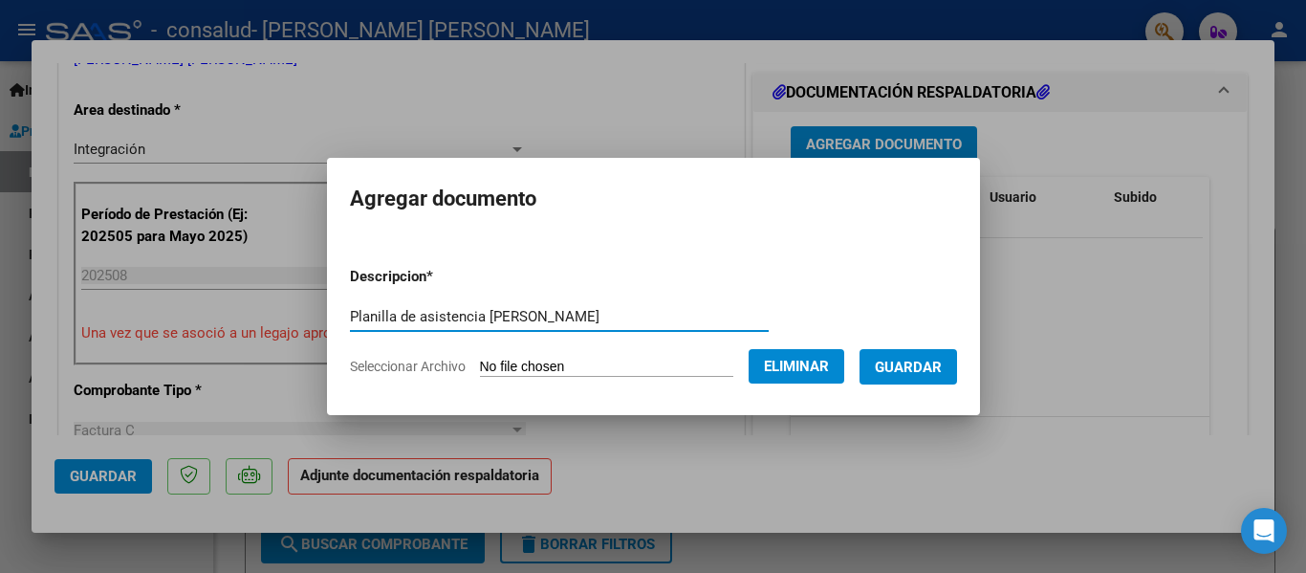
type input "Planilla de asistencia [PERSON_NAME]"
click at [616, 291] on form "Descripcion * Planilla de asistencia Benitez Malena Escriba aquí una descripcio…" at bounding box center [653, 322] width 607 height 140
click at [926, 359] on span "Guardar" at bounding box center [908, 367] width 67 height 17
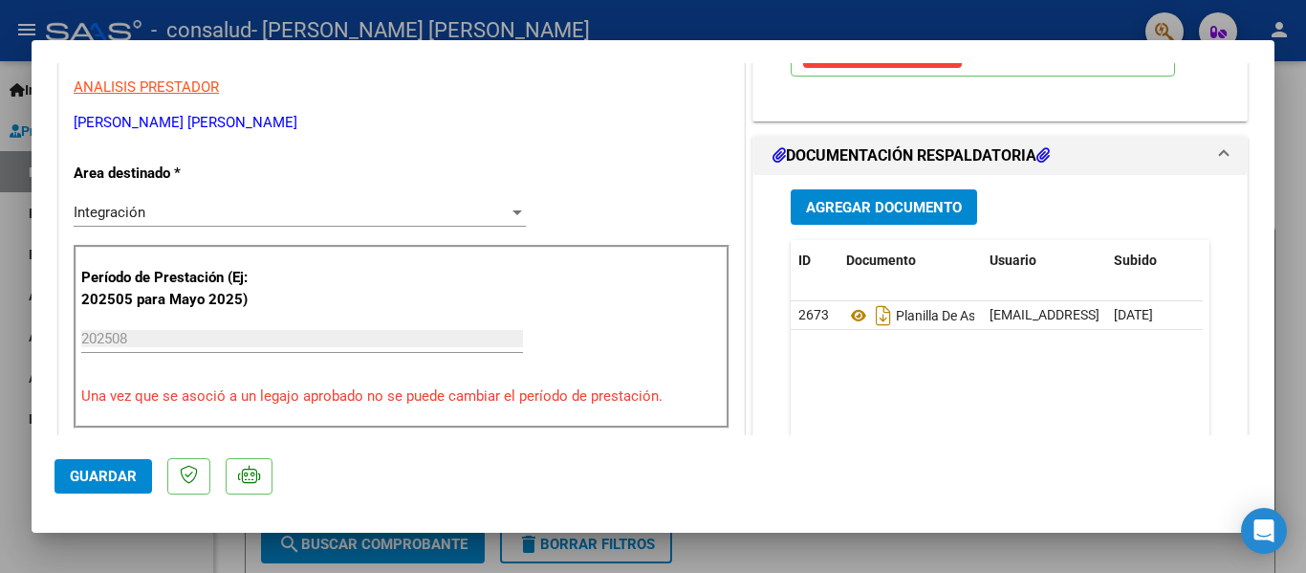
scroll to position [384, 0]
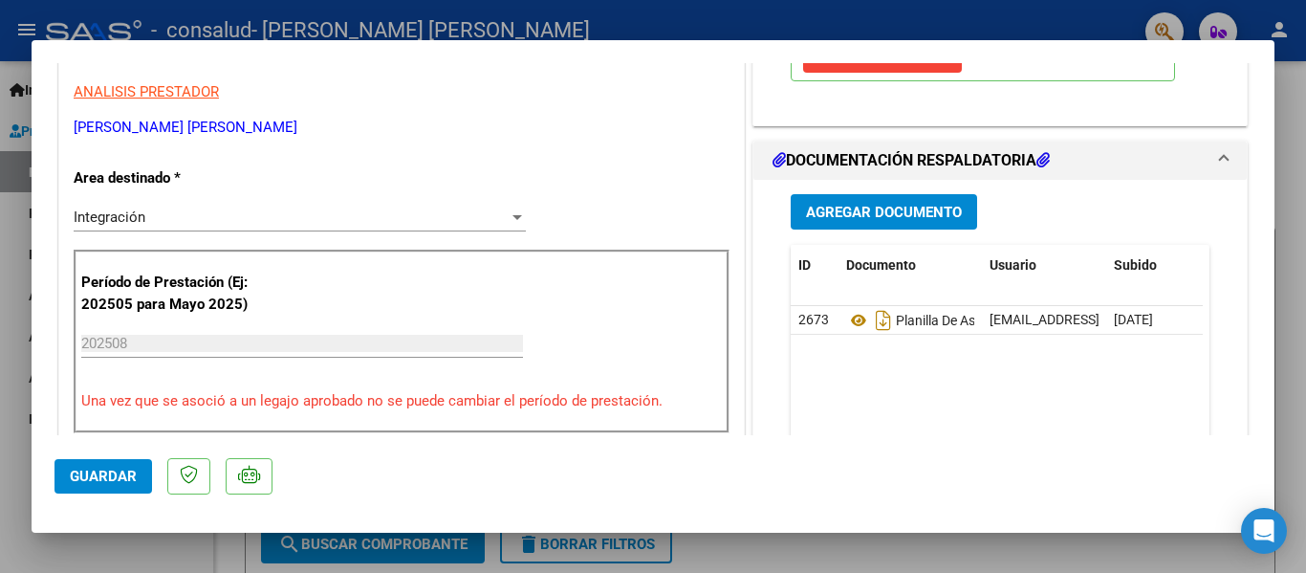
click at [1281, 199] on div at bounding box center [653, 286] width 1306 height 573
type input "$ 0,00"
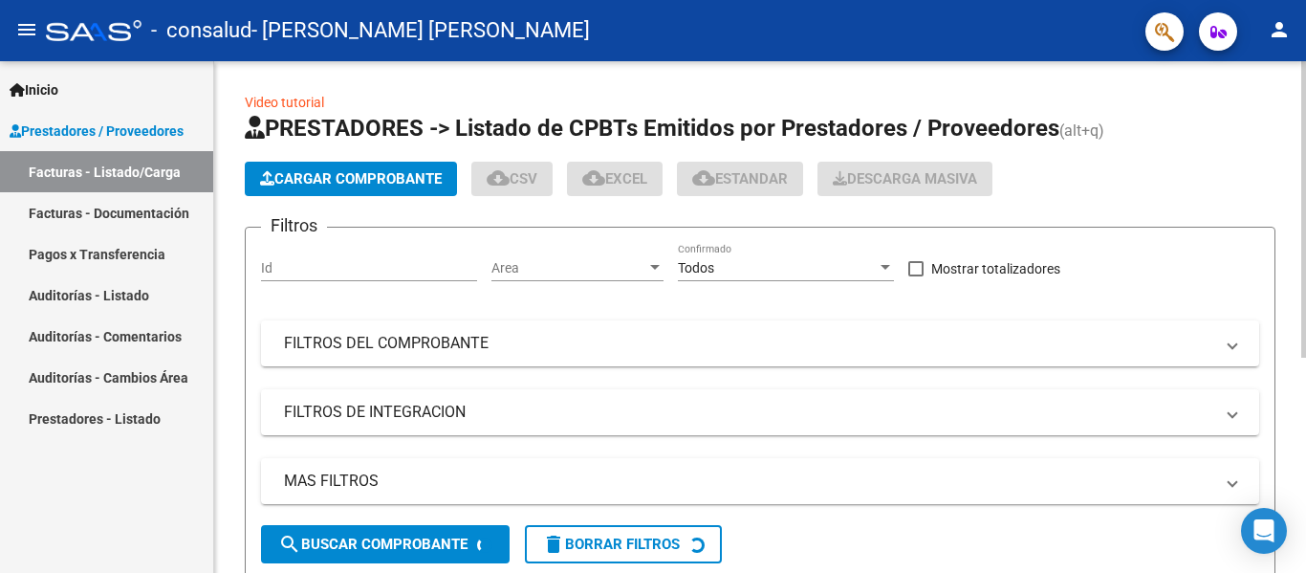
click at [1281, 200] on div "Video tutorial PRESTADORES -> Listado de CPBTs Emitidos por Prestadores / Prove…" at bounding box center [760, 494] width 1092 height 867
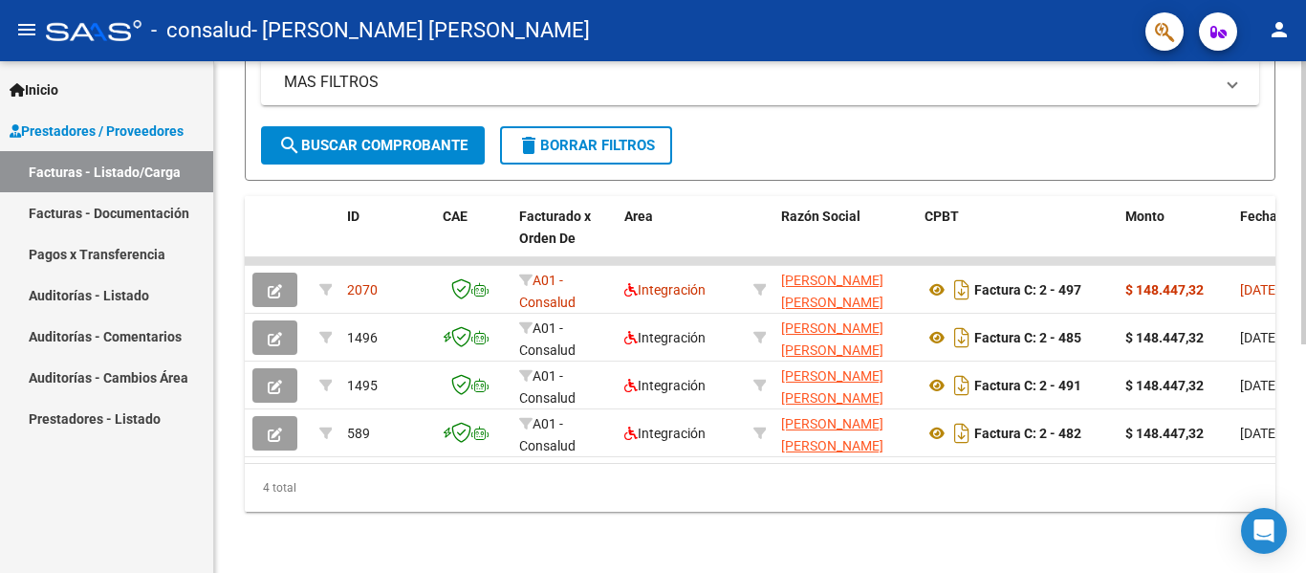
scroll to position [414, 0]
click at [1305, 422] on div at bounding box center [1304, 431] width 5 height 283
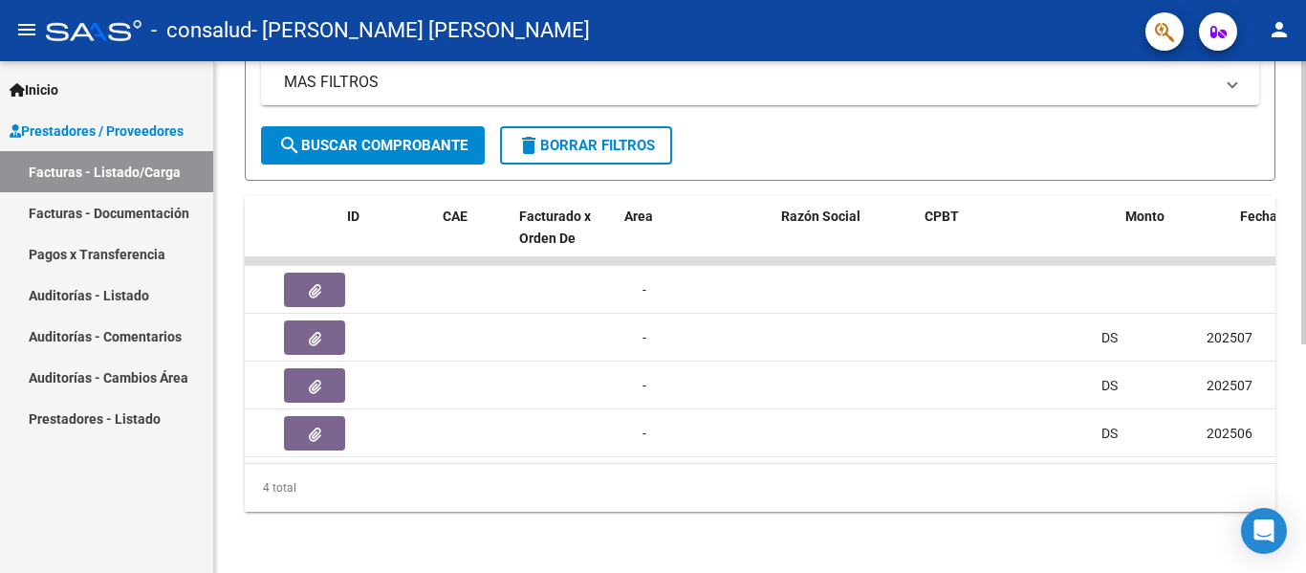
scroll to position [0, 0]
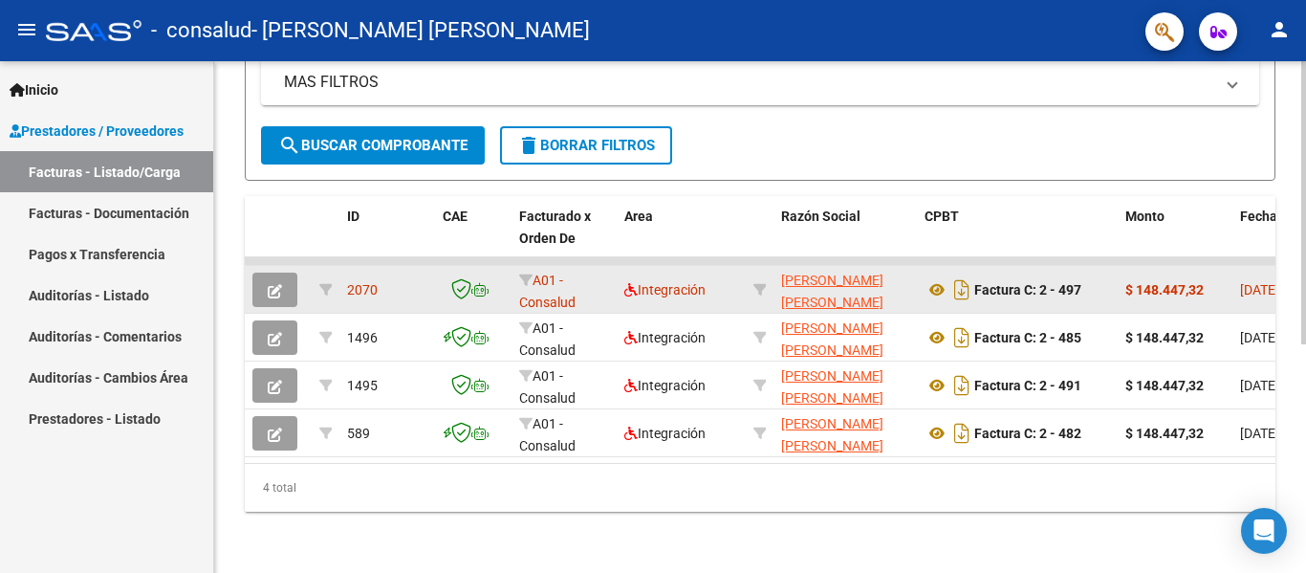
click at [381, 279] on div "2070" at bounding box center [387, 290] width 80 height 22
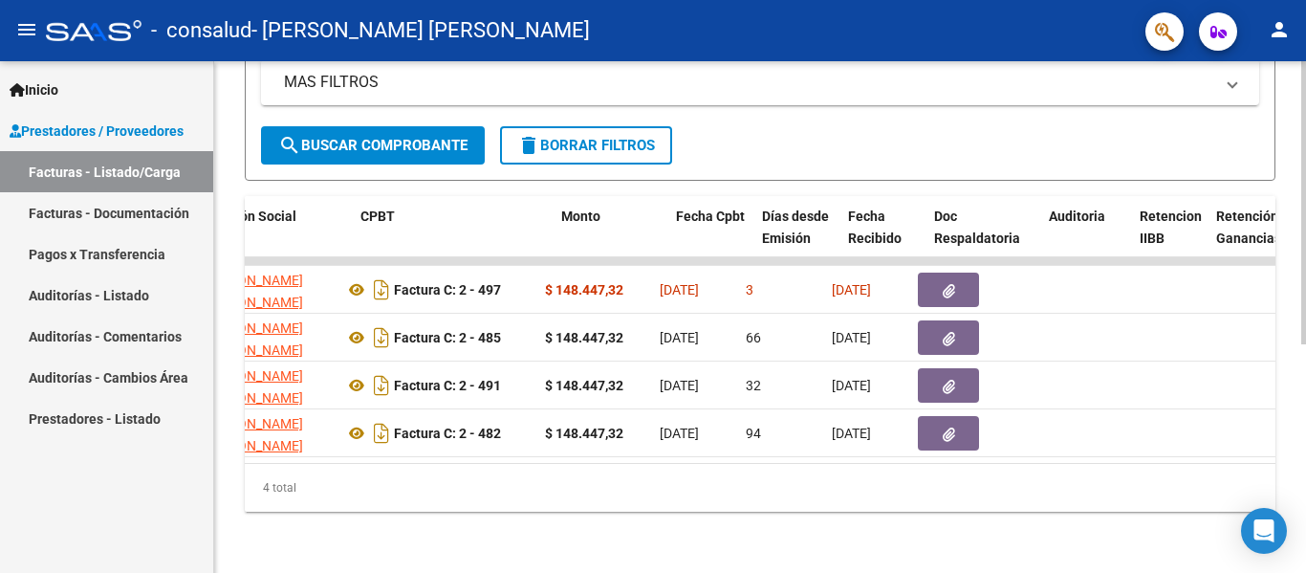
scroll to position [0, 584]
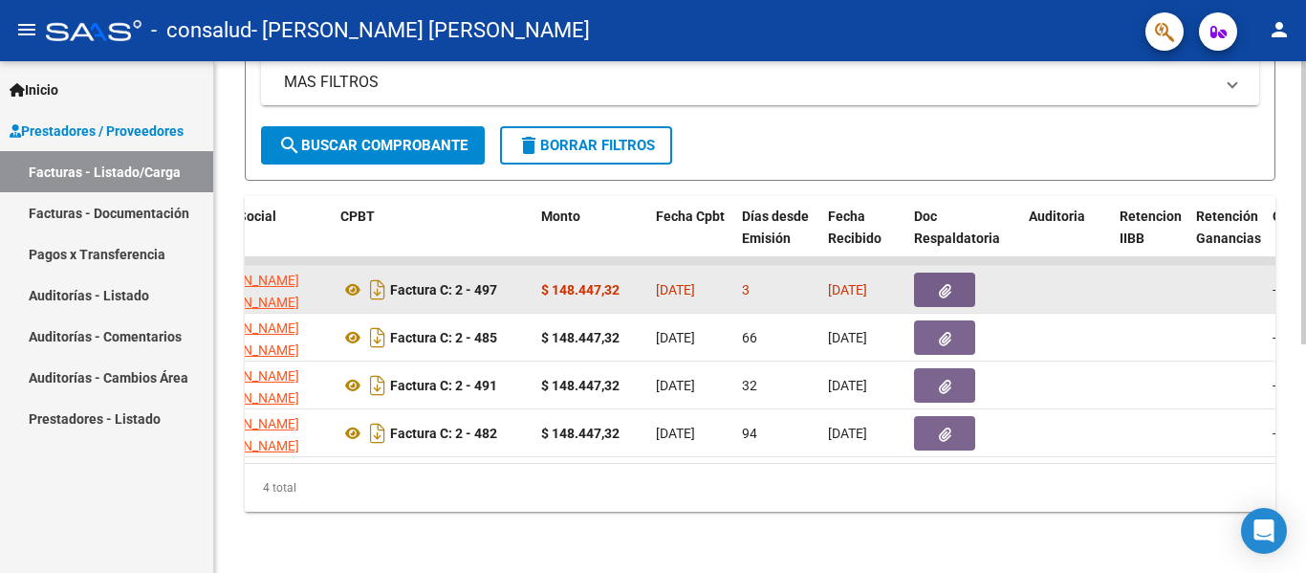
click at [750, 279] on div "3" at bounding box center [777, 290] width 71 height 22
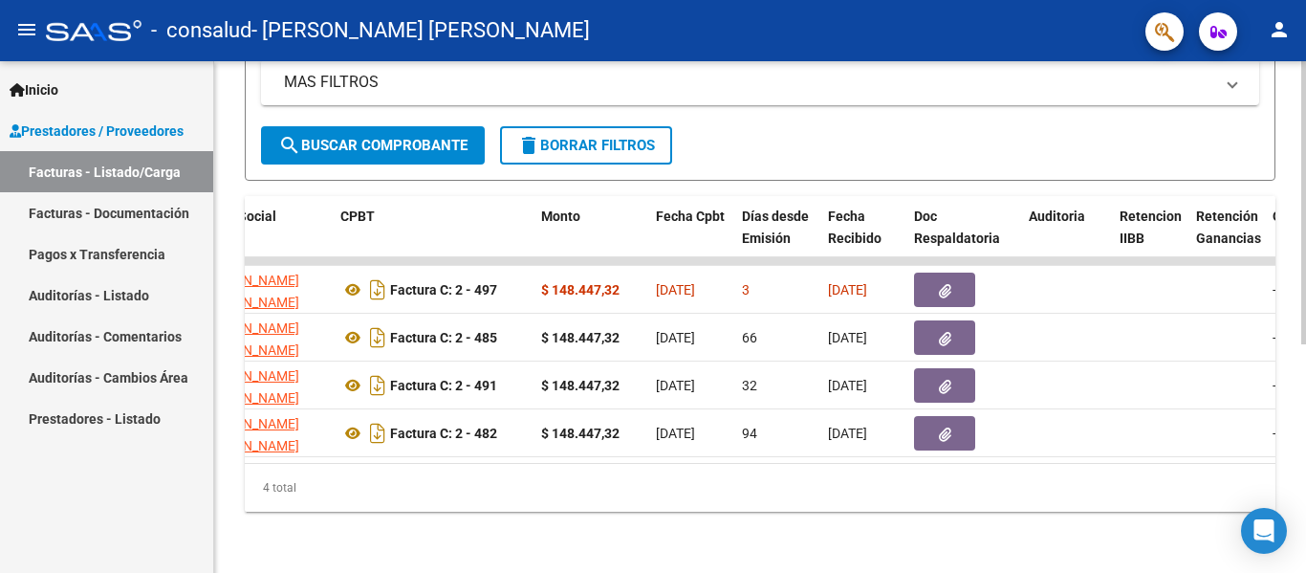
click at [355, 137] on span "search Buscar Comprobante" at bounding box center [372, 145] width 189 height 17
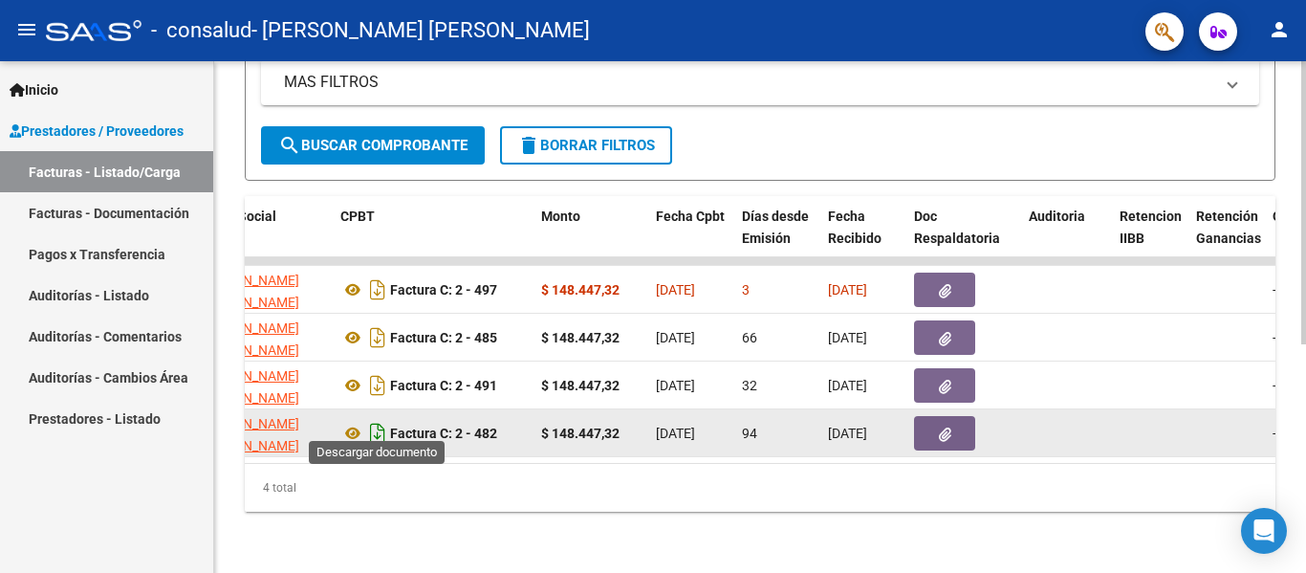
drag, startPoint x: 521, startPoint y: 443, endPoint x: 380, endPoint y: 431, distance: 142.0
click at [380, 445] on datatable-selection "2070 A01 - Consalud Integración PRADO YESICA ADRIANA NOEMI 27366524415 Factura …" at bounding box center [175, 452] width 1031 height 15
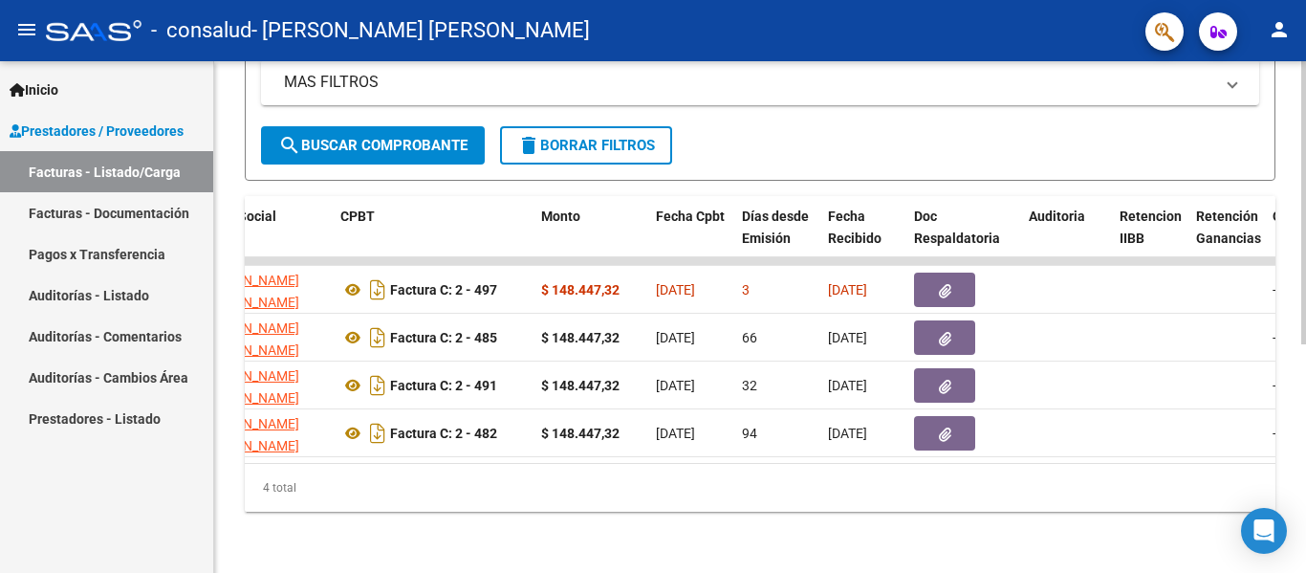
drag, startPoint x: 481, startPoint y: 465, endPoint x: 252, endPoint y: 477, distance: 229.9
click at [252, 477] on div "4 total" at bounding box center [760, 488] width 1031 height 48
drag, startPoint x: 468, startPoint y: 448, endPoint x: 366, endPoint y: 472, distance: 104.4
click at [241, 471] on div "Video tutorial PRESTADORES -> Listado de CPBTs Emitidos por Prestadores / Prove…" at bounding box center [760, 117] width 1092 height 910
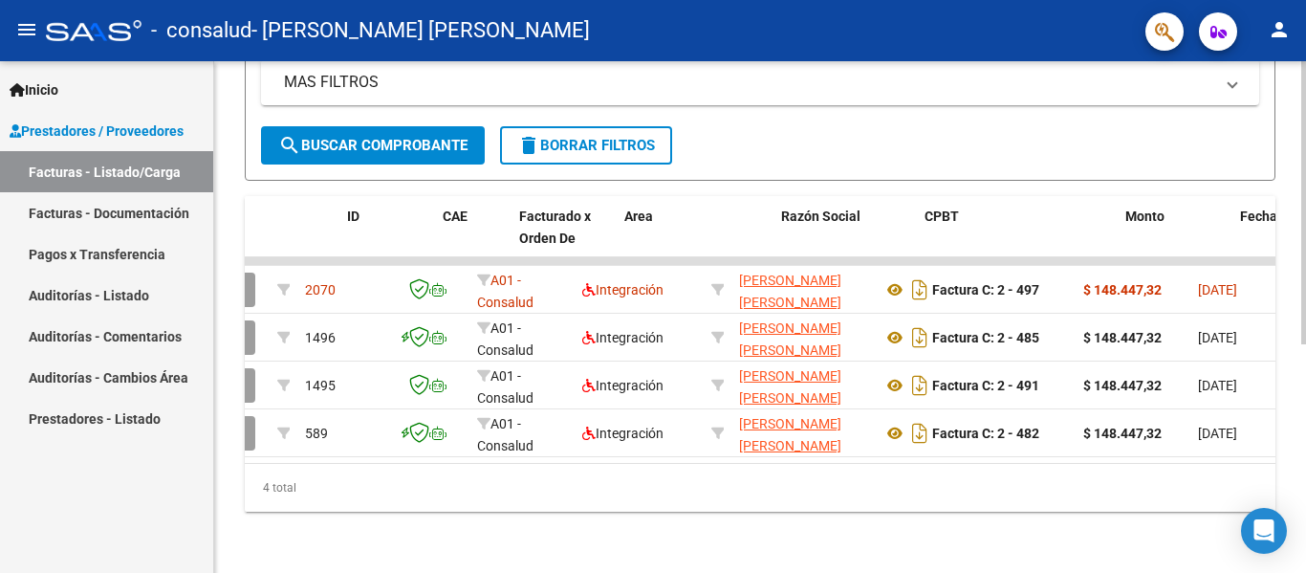
scroll to position [0, 0]
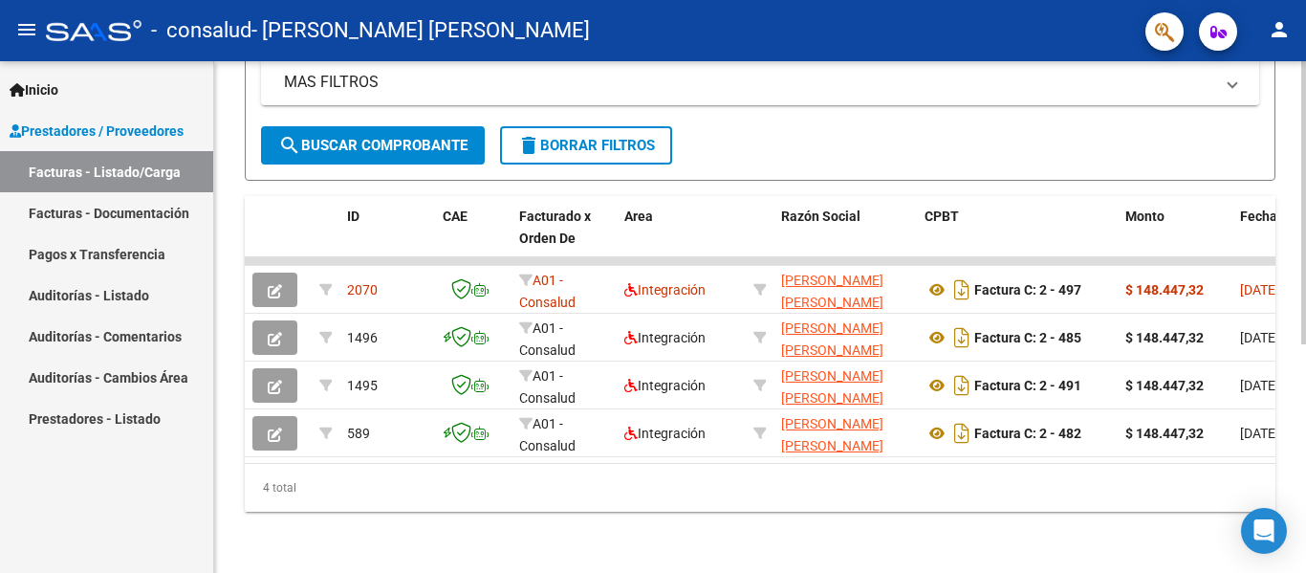
click at [453, 545] on div "Video tutorial PRESTADORES -> Listado de CPBTs Emitidos por Prestadores / Prove…" at bounding box center [760, 117] width 1092 height 910
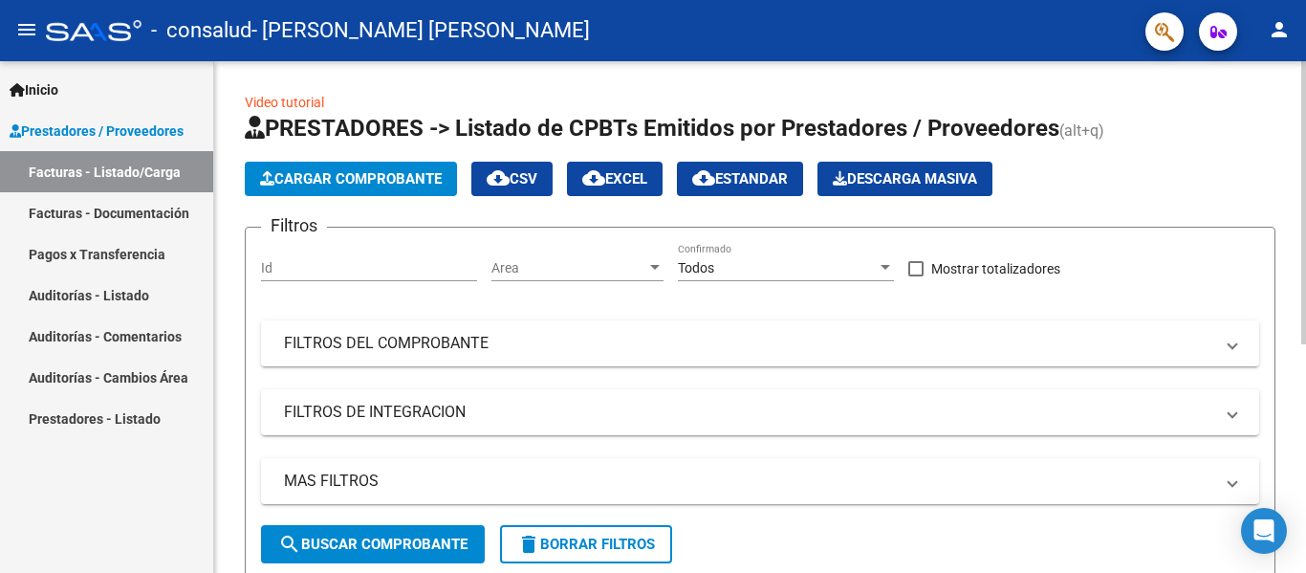
click at [1285, 113] on div "Video tutorial PRESTADORES -> Listado de CPBTs Emitidos por Prestadores / Prove…" at bounding box center [762, 516] width 1097 height 910
click at [344, 175] on span "Cargar Comprobante" at bounding box center [351, 178] width 182 height 17
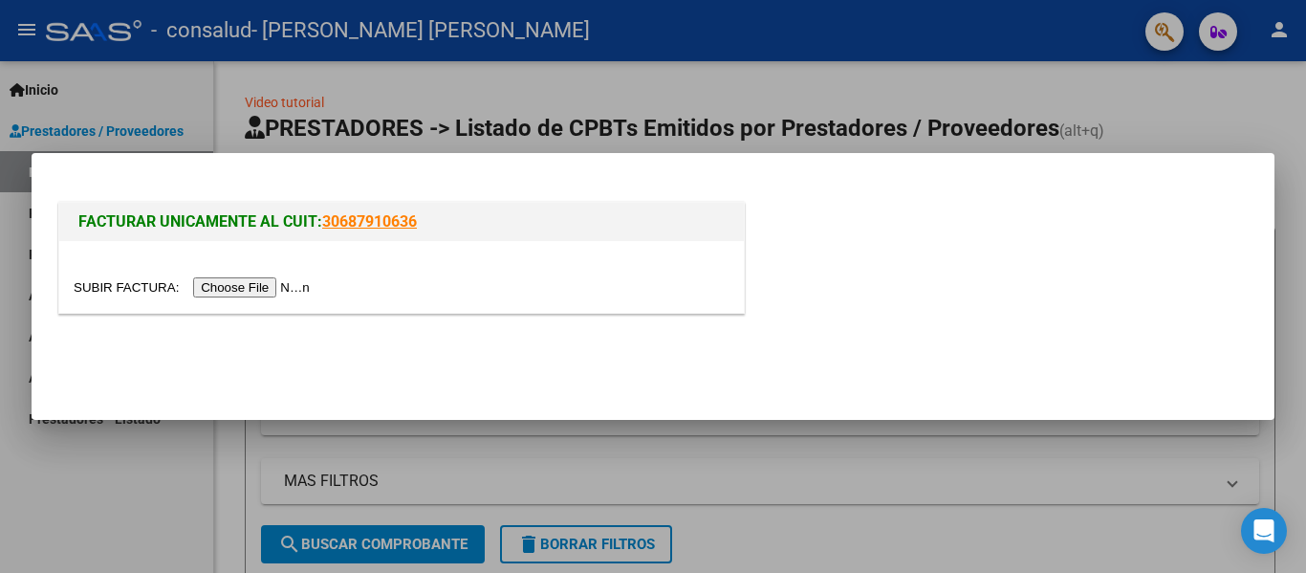
click at [256, 288] on input "file" at bounding box center [195, 287] width 242 height 20
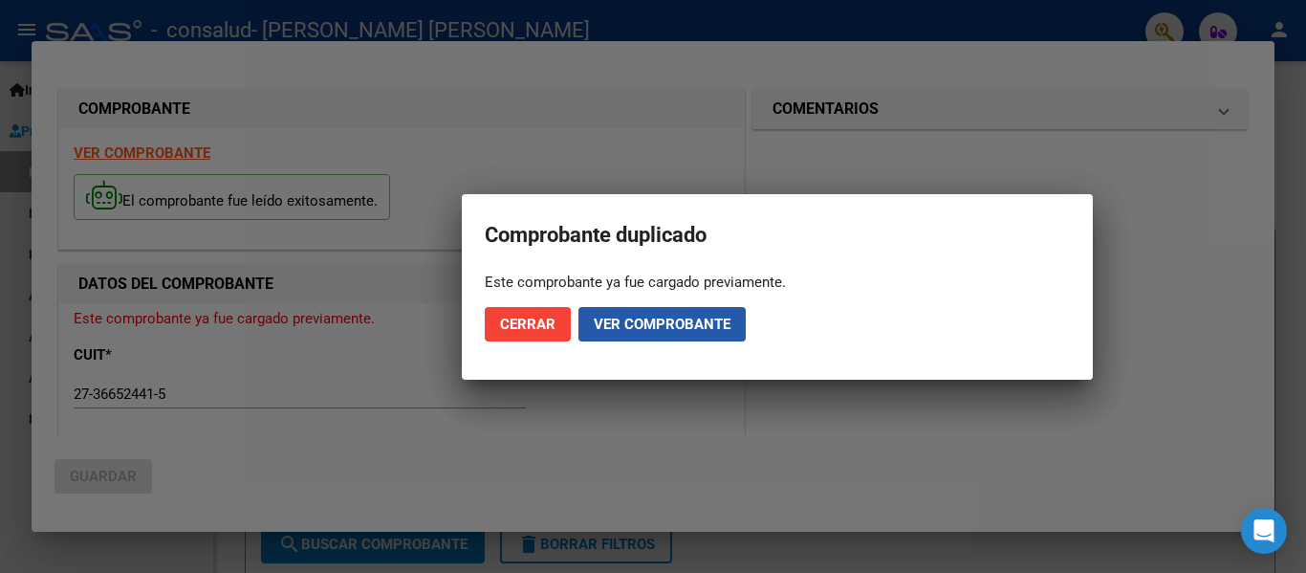
click at [630, 318] on span "Ver comprobante" at bounding box center [662, 324] width 137 height 17
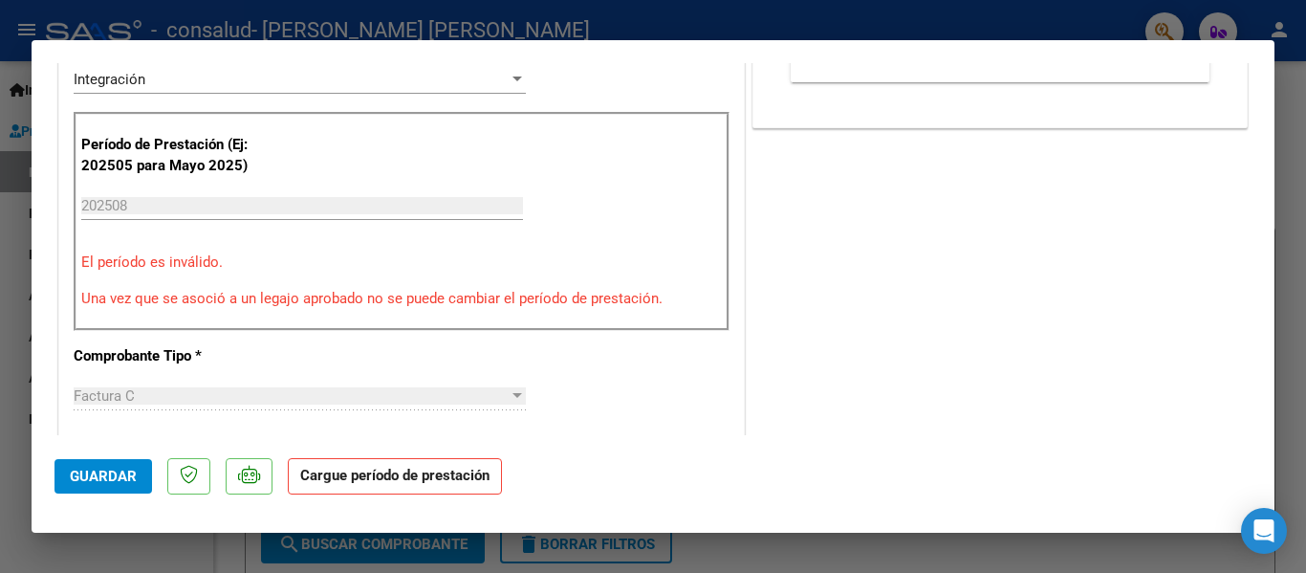
scroll to position [413, 0]
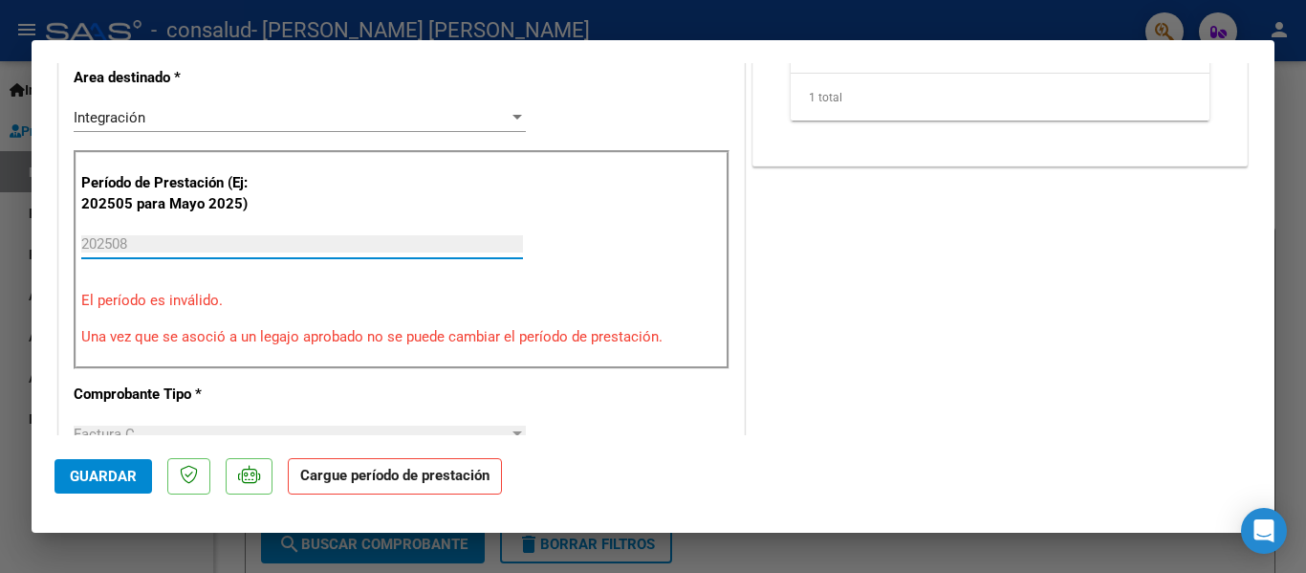
click at [245, 246] on input "202508" at bounding box center [302, 243] width 442 height 17
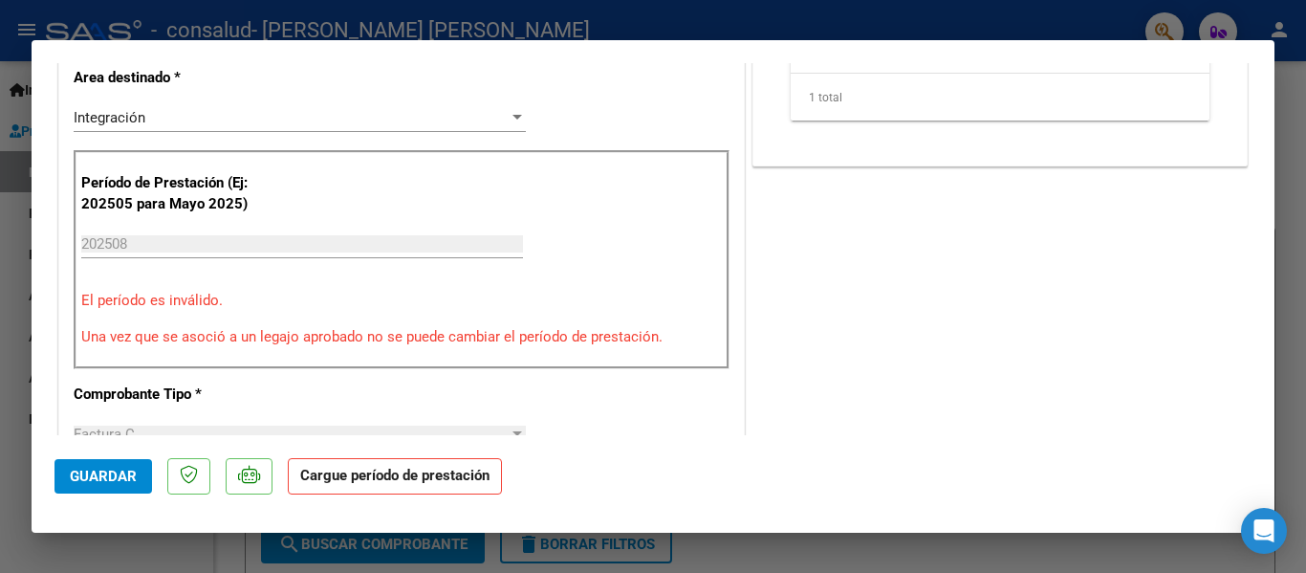
drag, startPoint x: 1260, startPoint y: 230, endPoint x: 1262, endPoint y: 120, distance: 110.0
click at [1262, 120] on mat-dialog-content "COMPROBANTE VER COMPROBANTE ESTADO: Recibida. En proceso de confirmacion/acepta…" at bounding box center [653, 249] width 1243 height 372
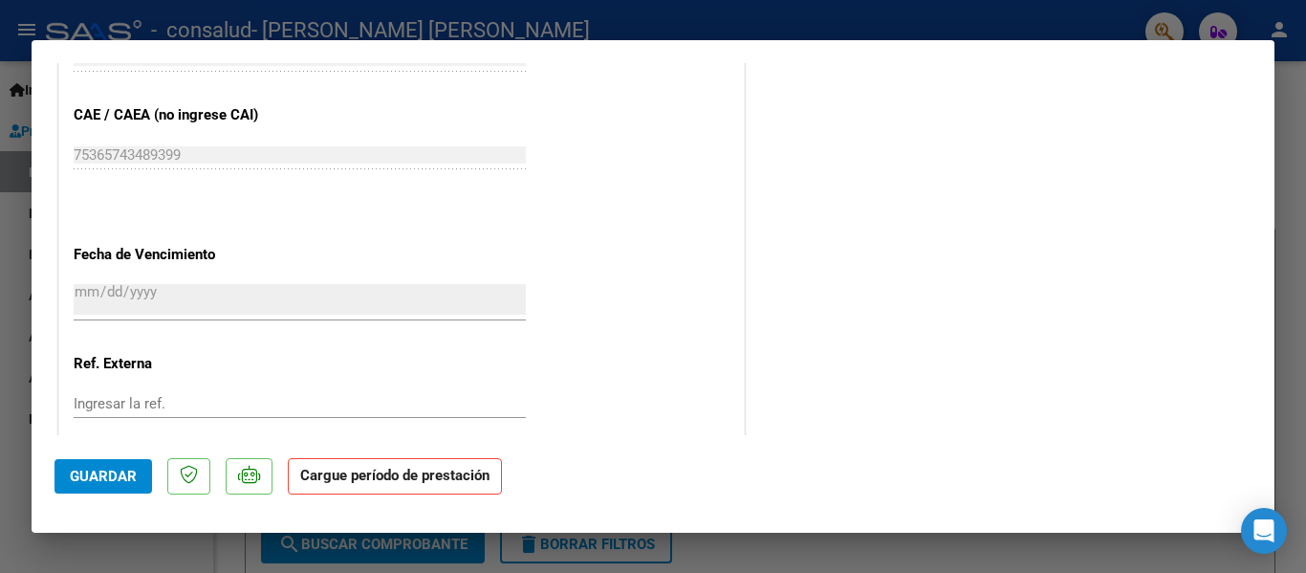
scroll to position [1305, 0]
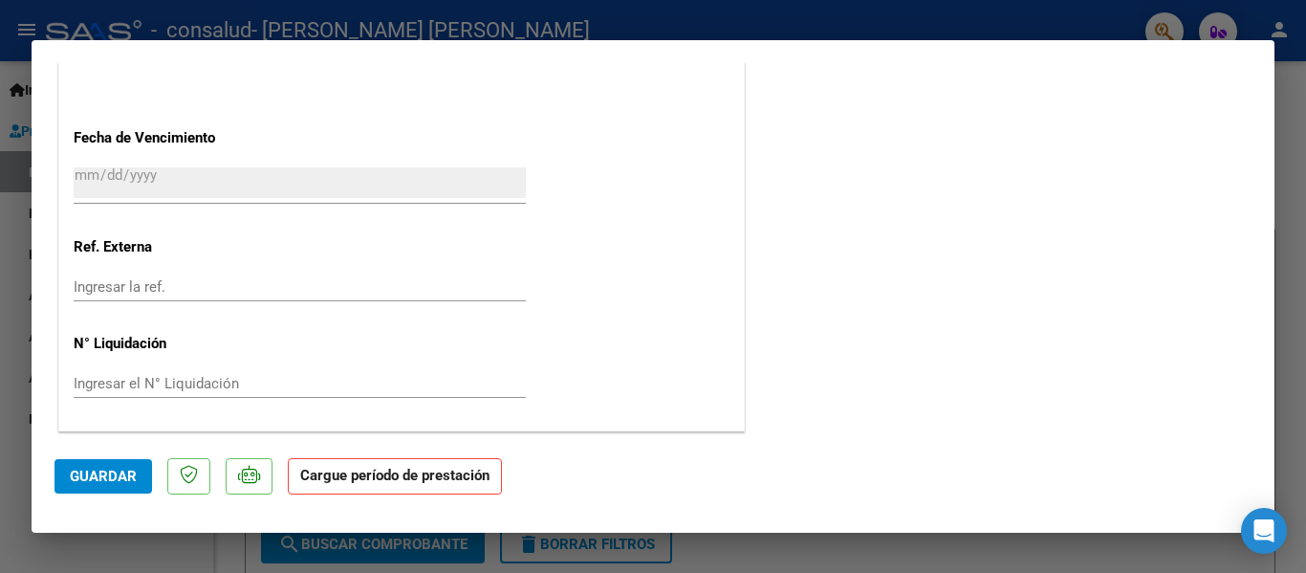
drag, startPoint x: 1283, startPoint y: 414, endPoint x: 1290, endPoint y: 274, distance: 139.8
click at [1290, 274] on div at bounding box center [653, 286] width 1306 height 573
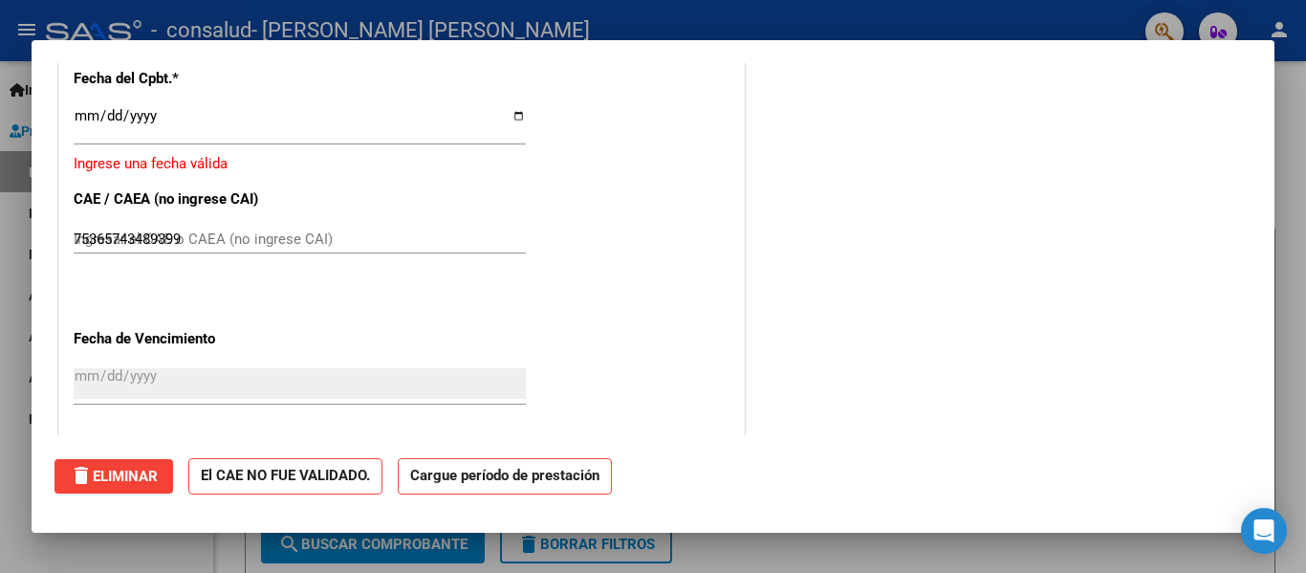
type input "$ 0,00"
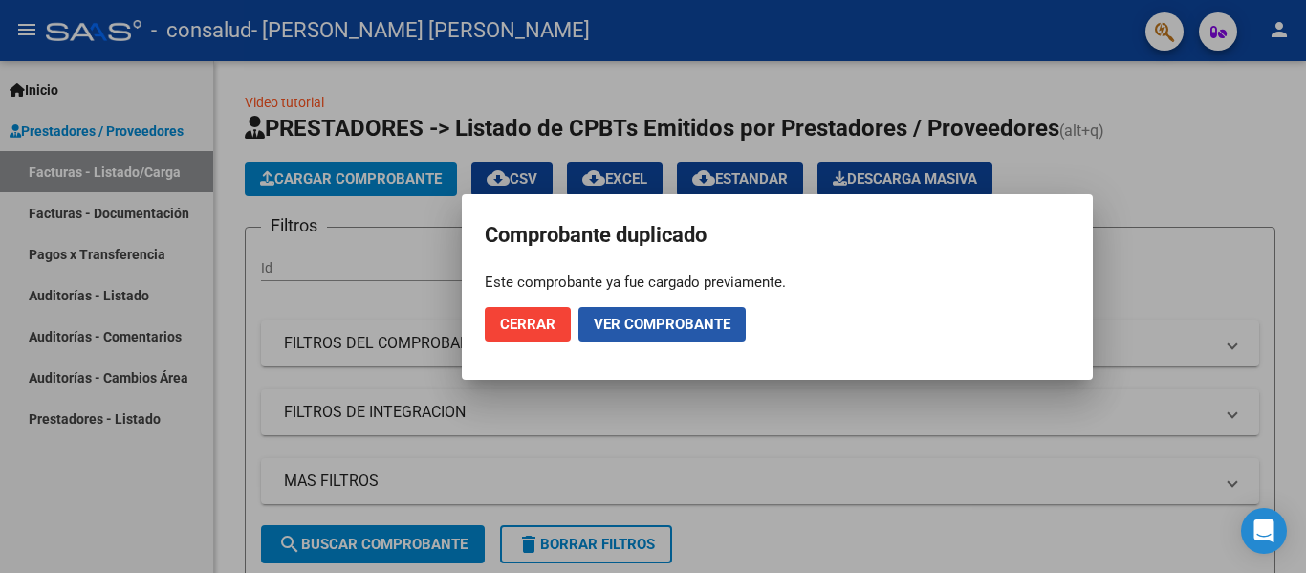
click at [662, 317] on span "Ver comprobante" at bounding box center [662, 324] width 137 height 17
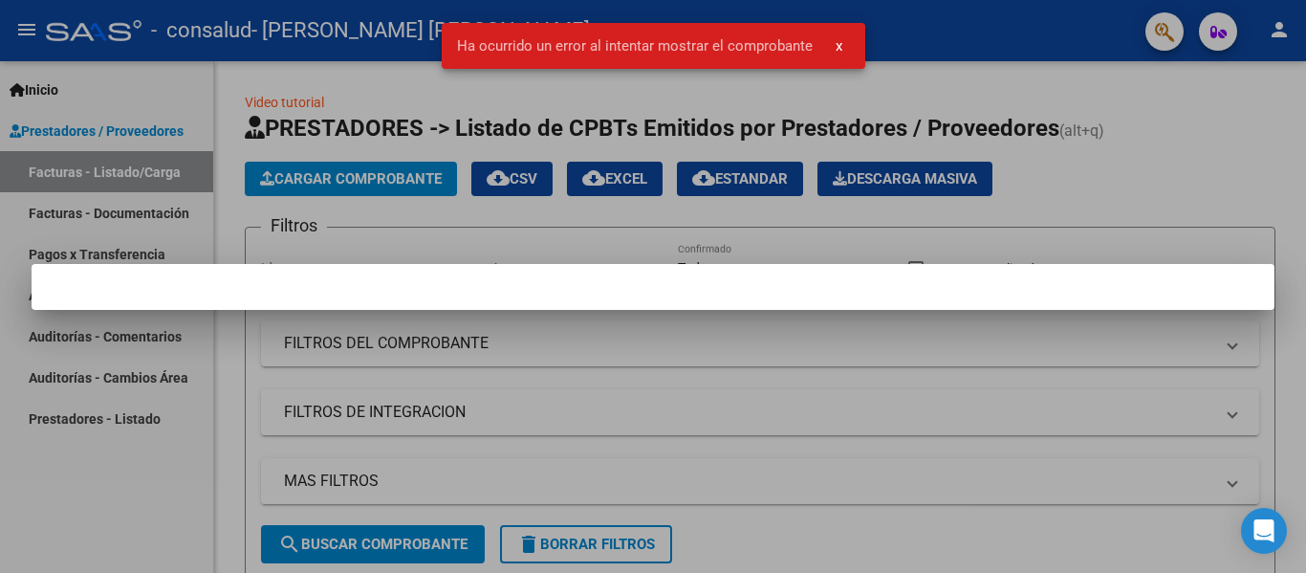
click at [1112, 151] on div at bounding box center [653, 286] width 1306 height 573
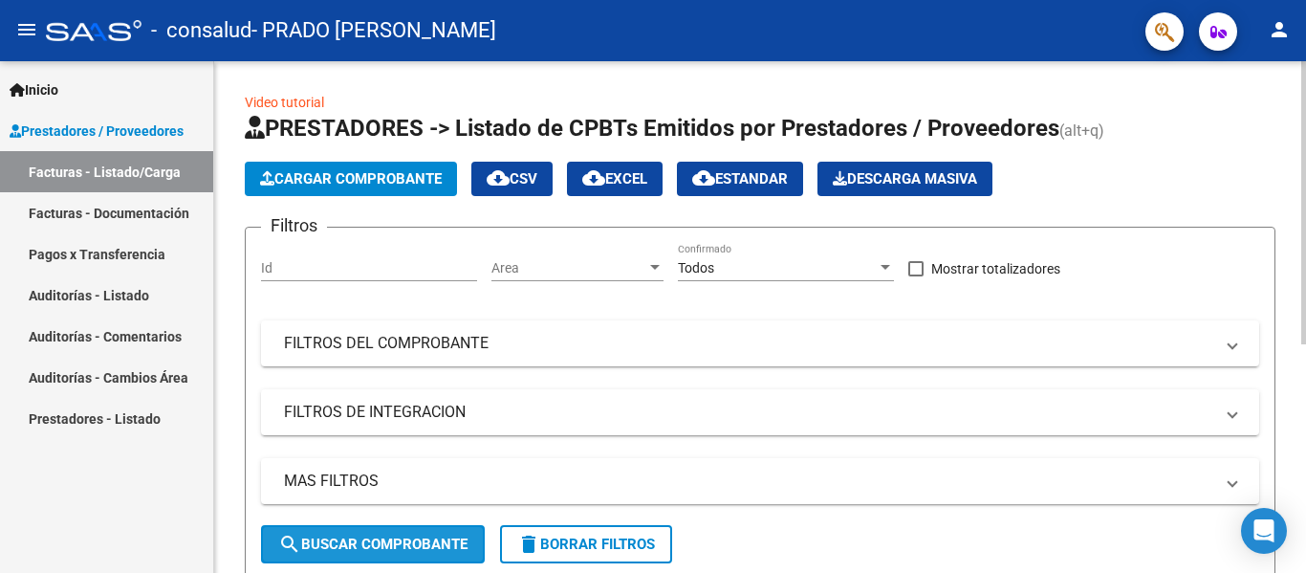
click at [365, 534] on button "search Buscar Comprobante" at bounding box center [373, 544] width 224 height 38
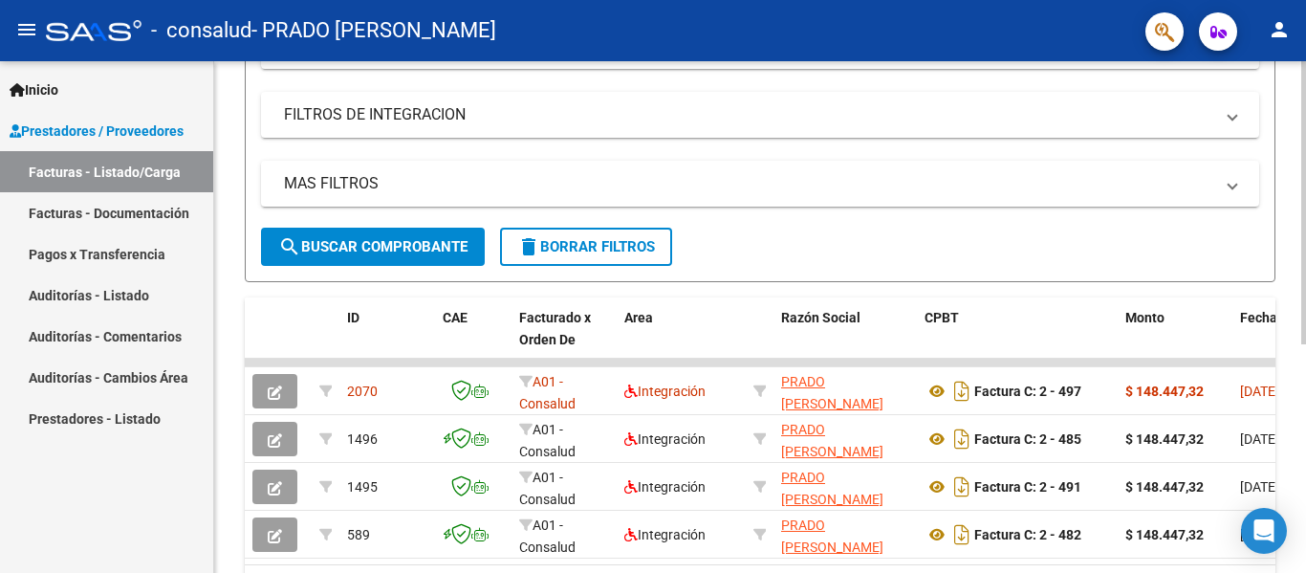
scroll to position [414, 0]
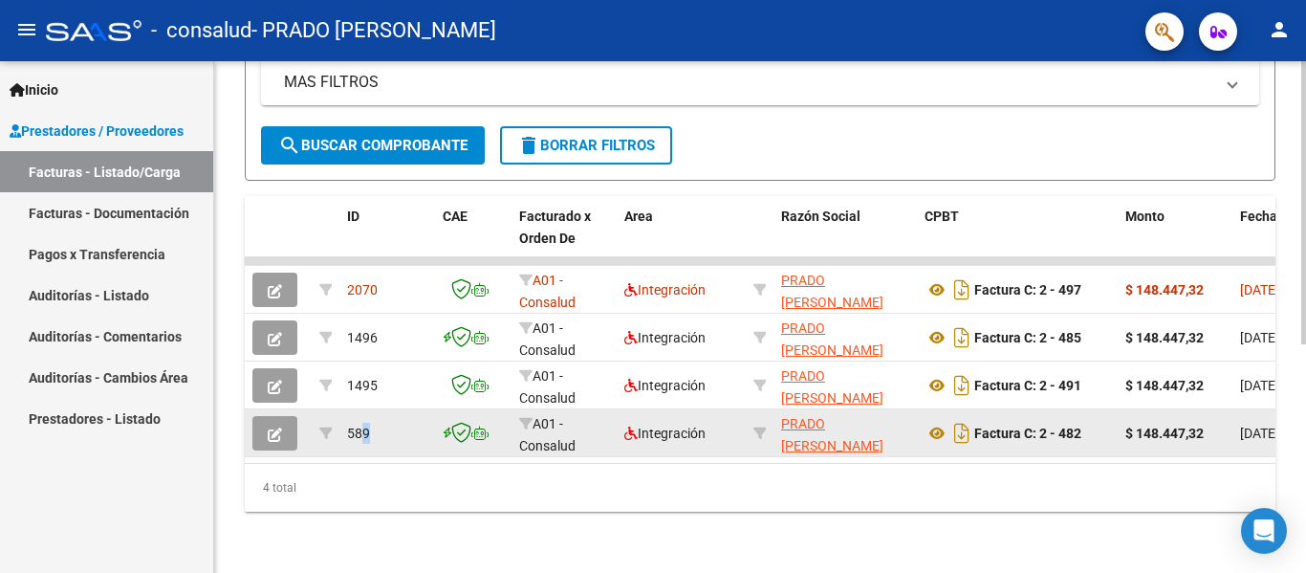
drag, startPoint x: 364, startPoint y: 442, endPoint x: 395, endPoint y: 442, distance: 30.6
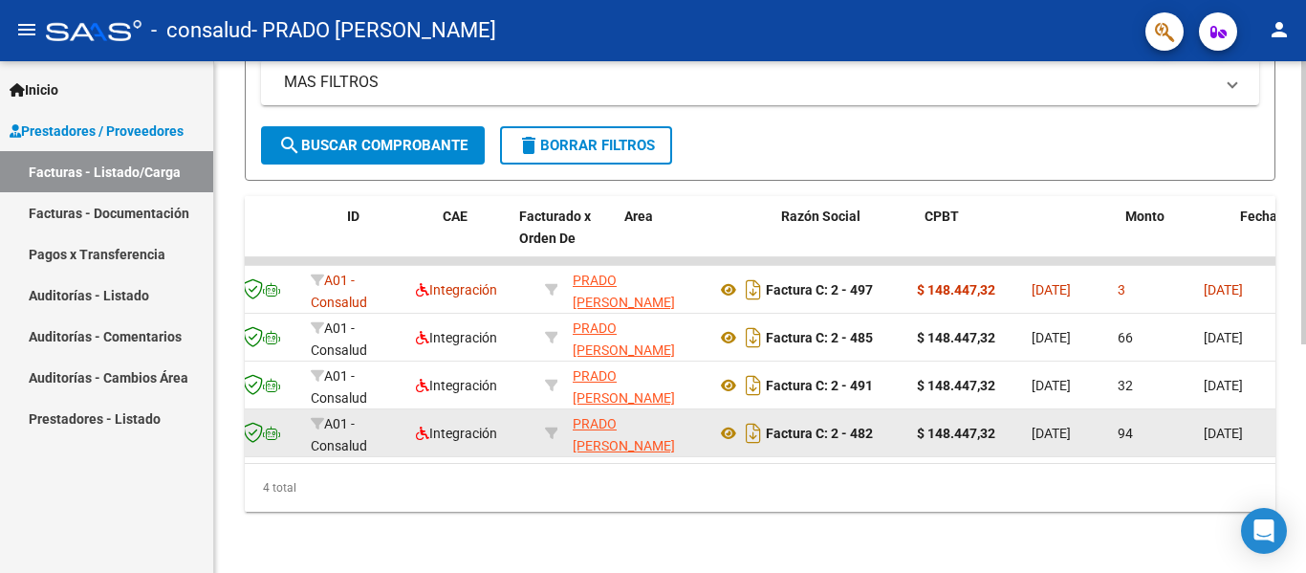
scroll to position [0, 0]
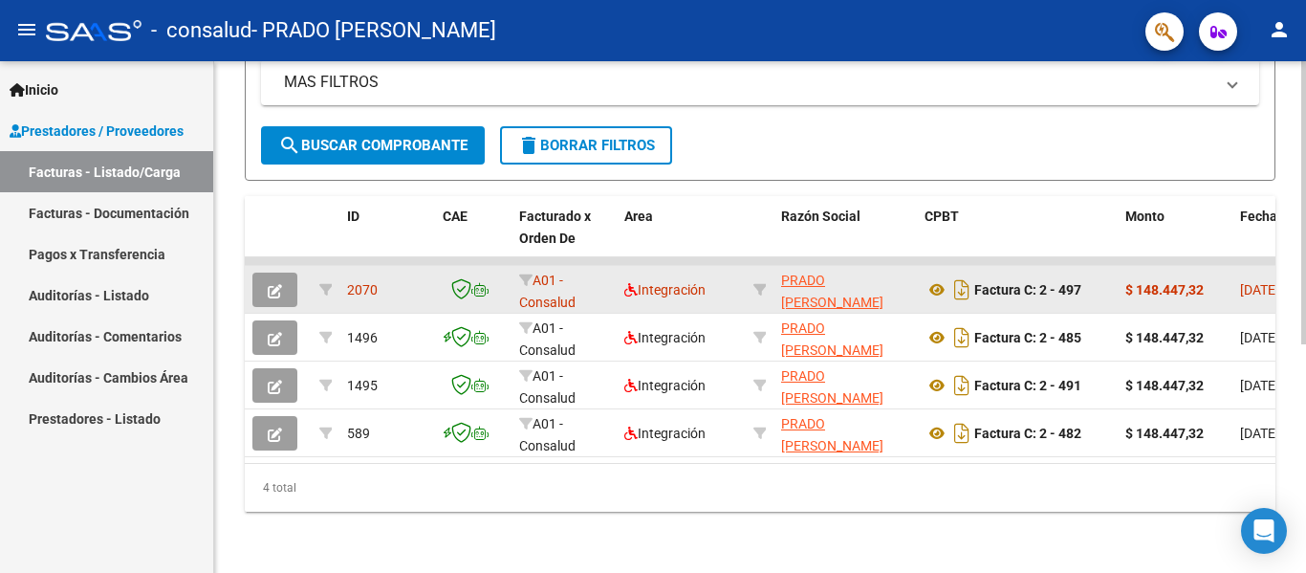
click at [393, 279] on div "2070" at bounding box center [387, 290] width 80 height 22
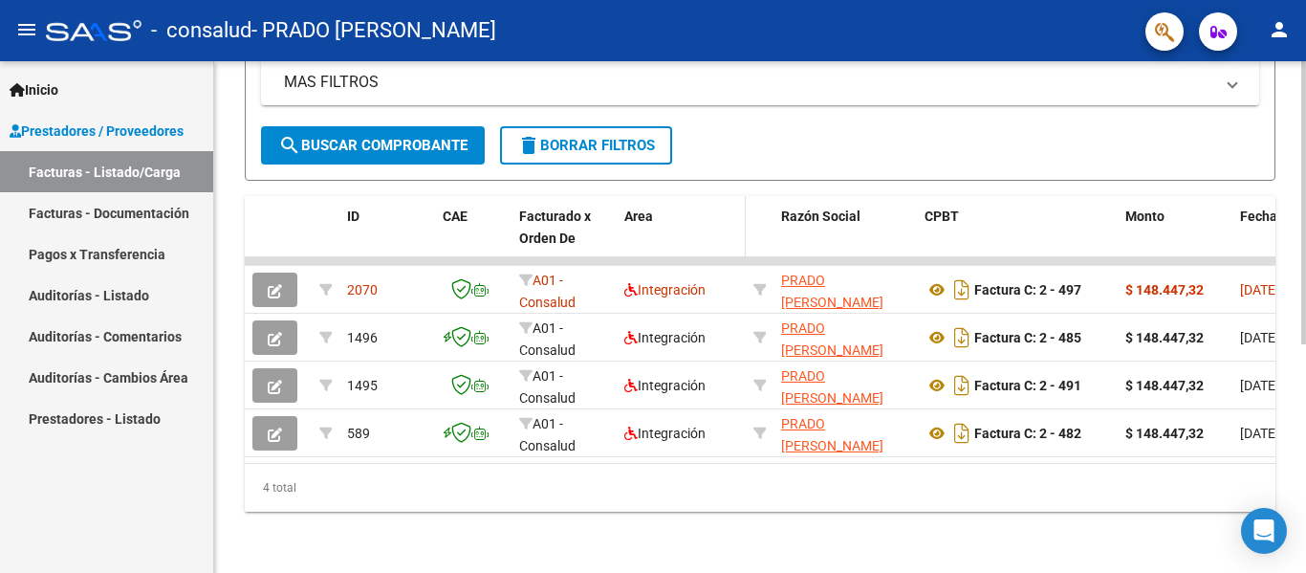
click at [727, 206] on div "Area" at bounding box center [682, 217] width 114 height 22
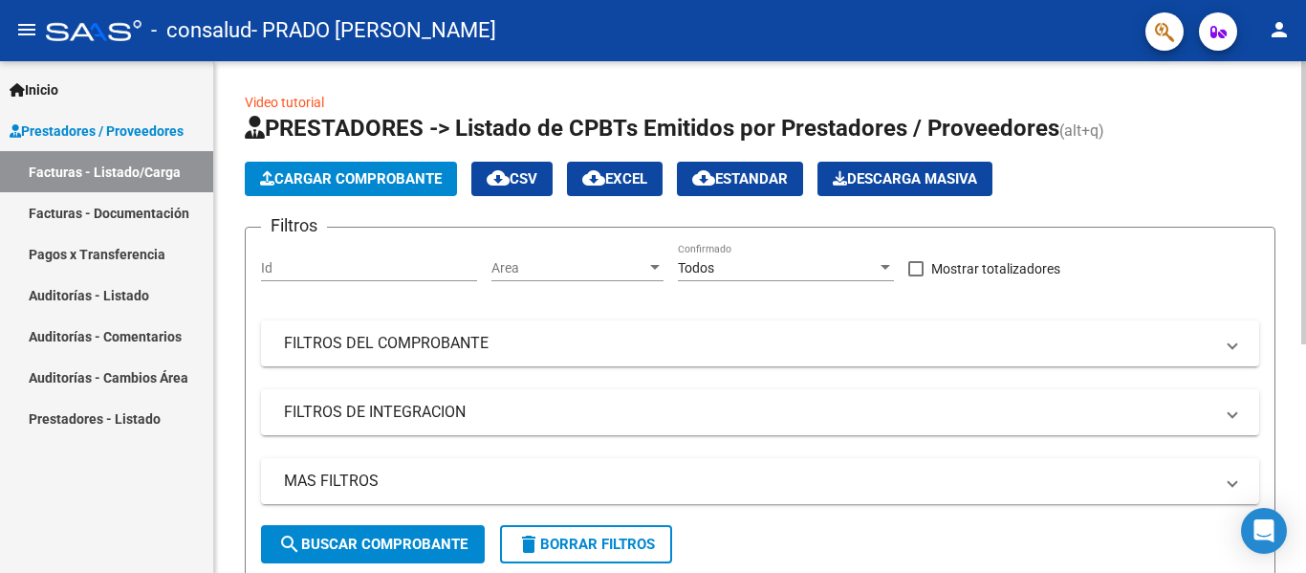
click at [1240, 0] on html "menu - consalud - PRADO [PERSON_NAME] person Inicio Instructivos Contacto OS Pr…" at bounding box center [653, 286] width 1306 height 573
click at [345, 188] on button "Cargar Comprobante" at bounding box center [351, 179] width 212 height 34
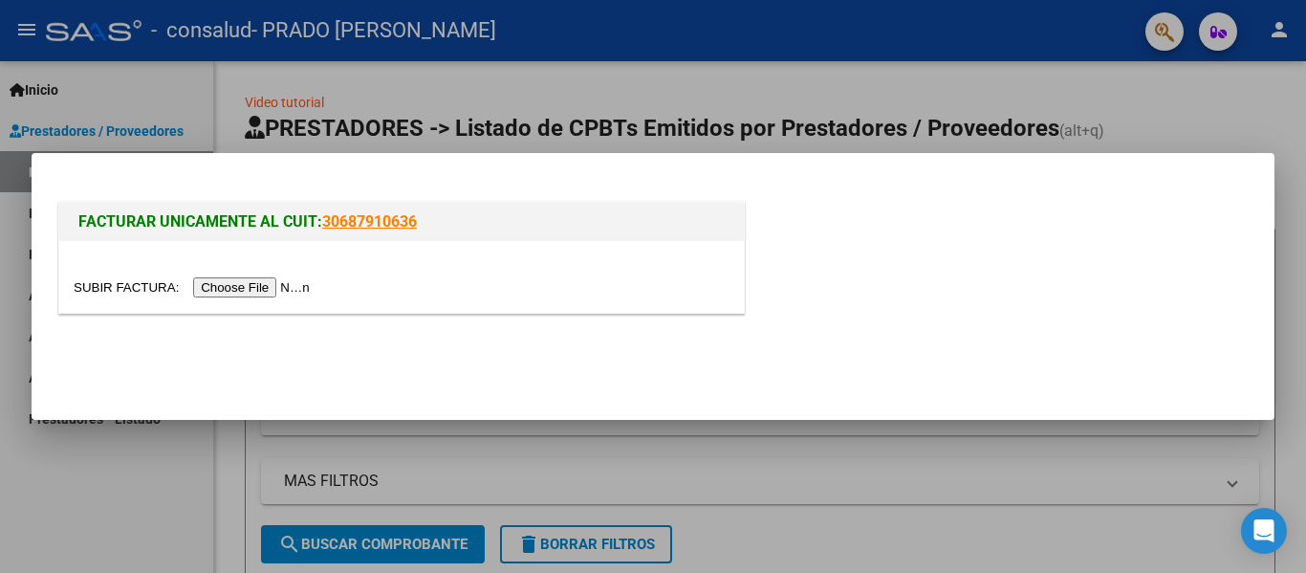
click at [293, 286] on input "file" at bounding box center [195, 287] width 242 height 20
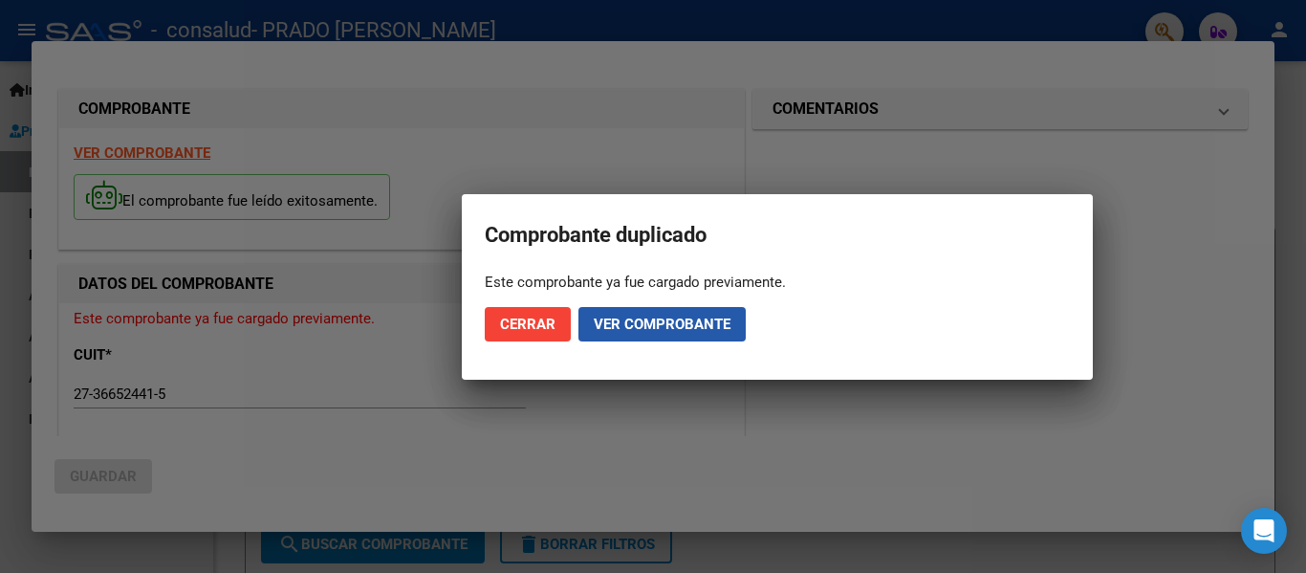
click at [661, 317] on span "Ver comprobante" at bounding box center [662, 324] width 137 height 17
